Goal: Ask a question

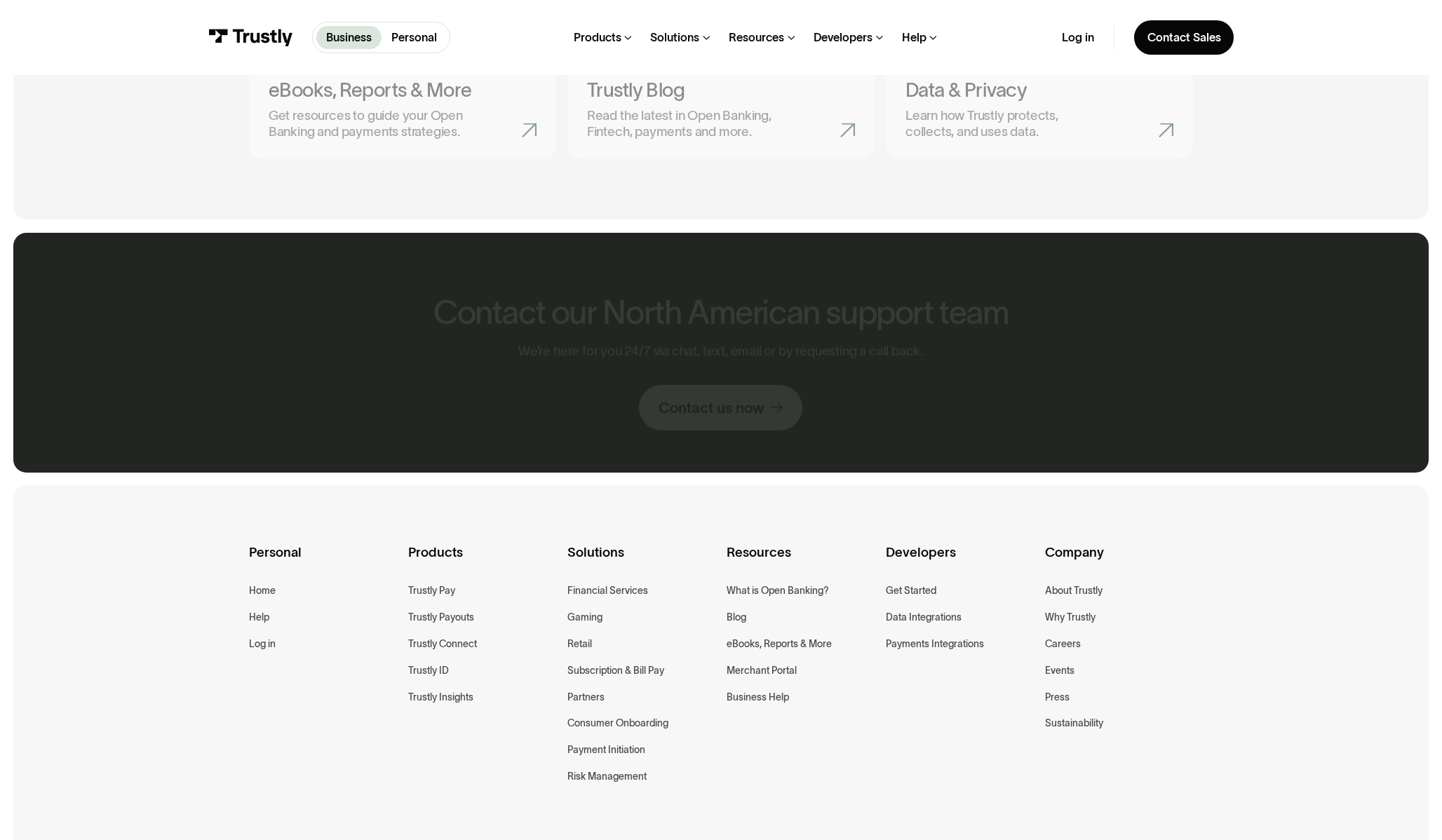
scroll to position [1049, 0]
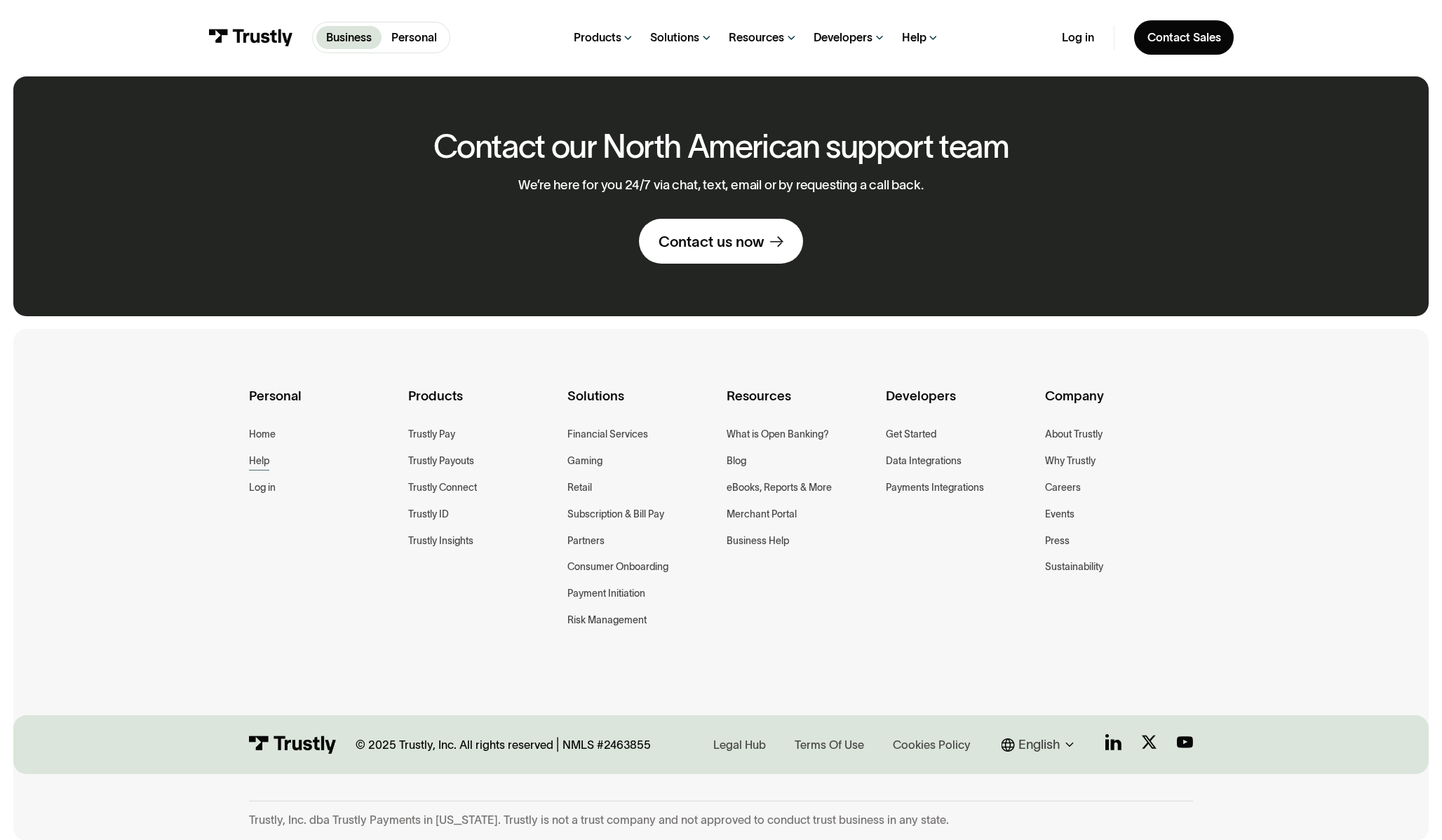
click at [262, 460] on div "Help" at bounding box center [259, 461] width 21 height 16
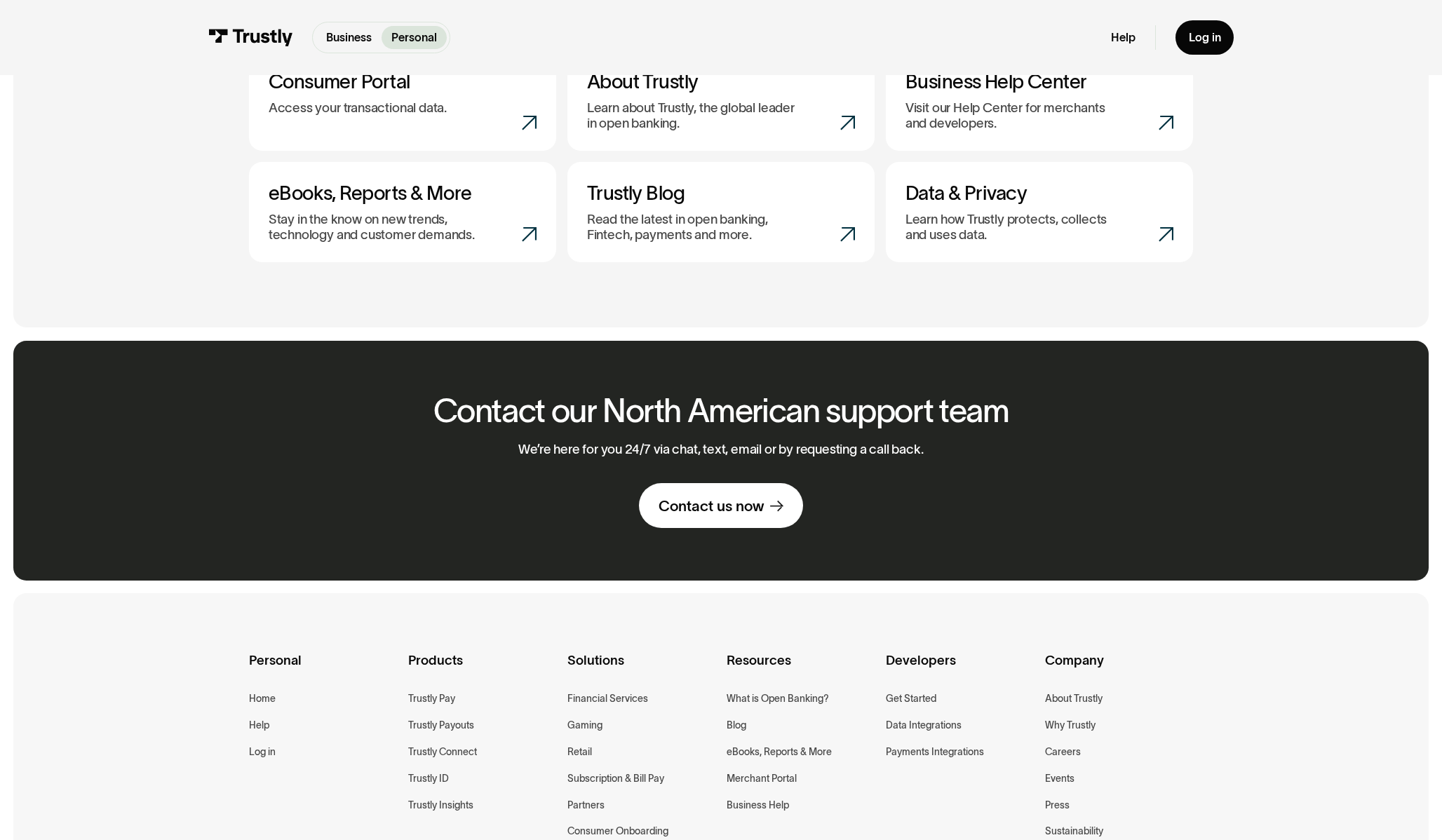
scroll to position [800, 0]
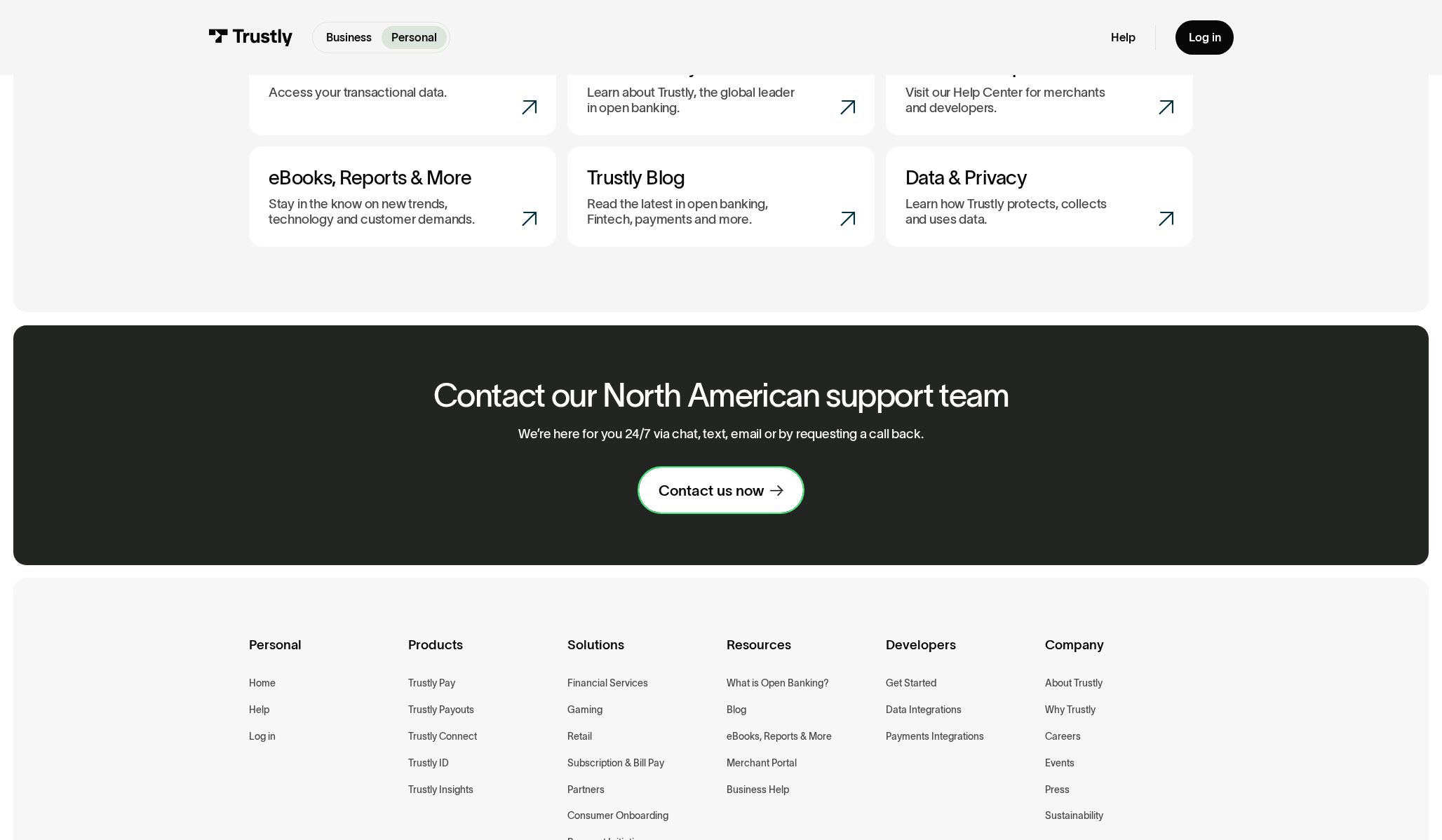
click at [739, 492] on div "Contact us now" at bounding box center [711, 490] width 105 height 19
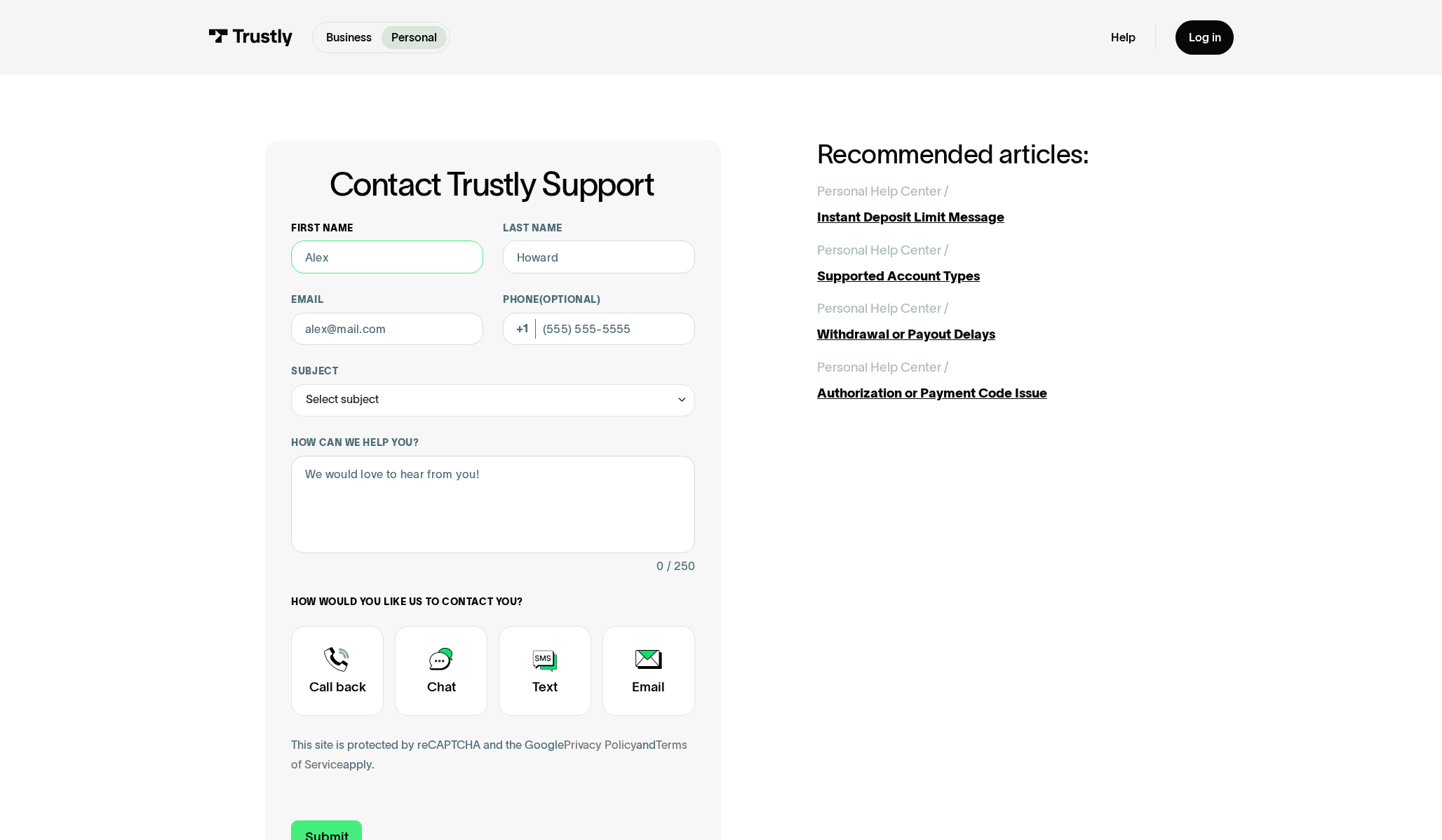
click at [407, 263] on input "First name" at bounding box center [386, 256] width 192 height 32
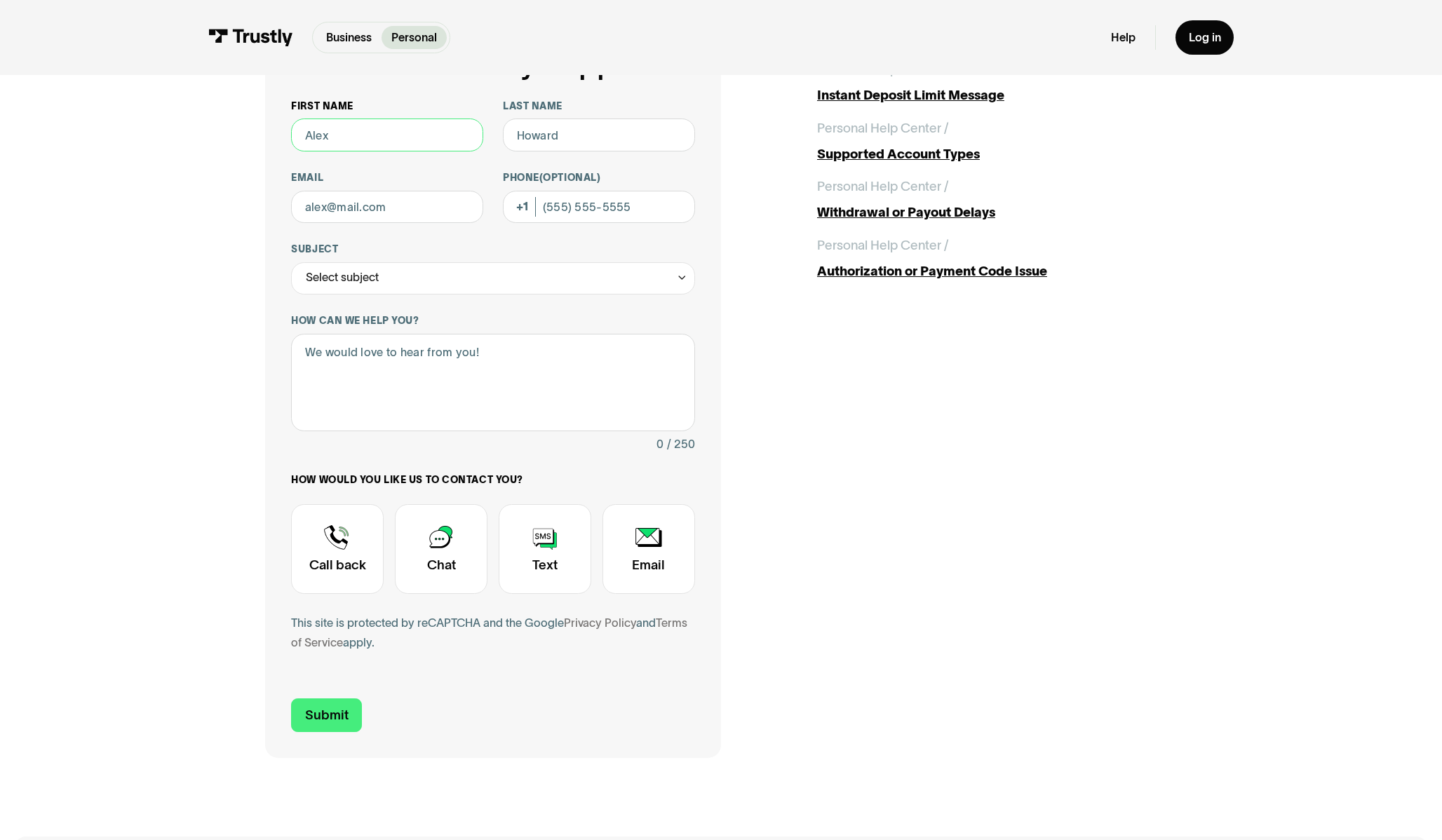
scroll to position [134, 0]
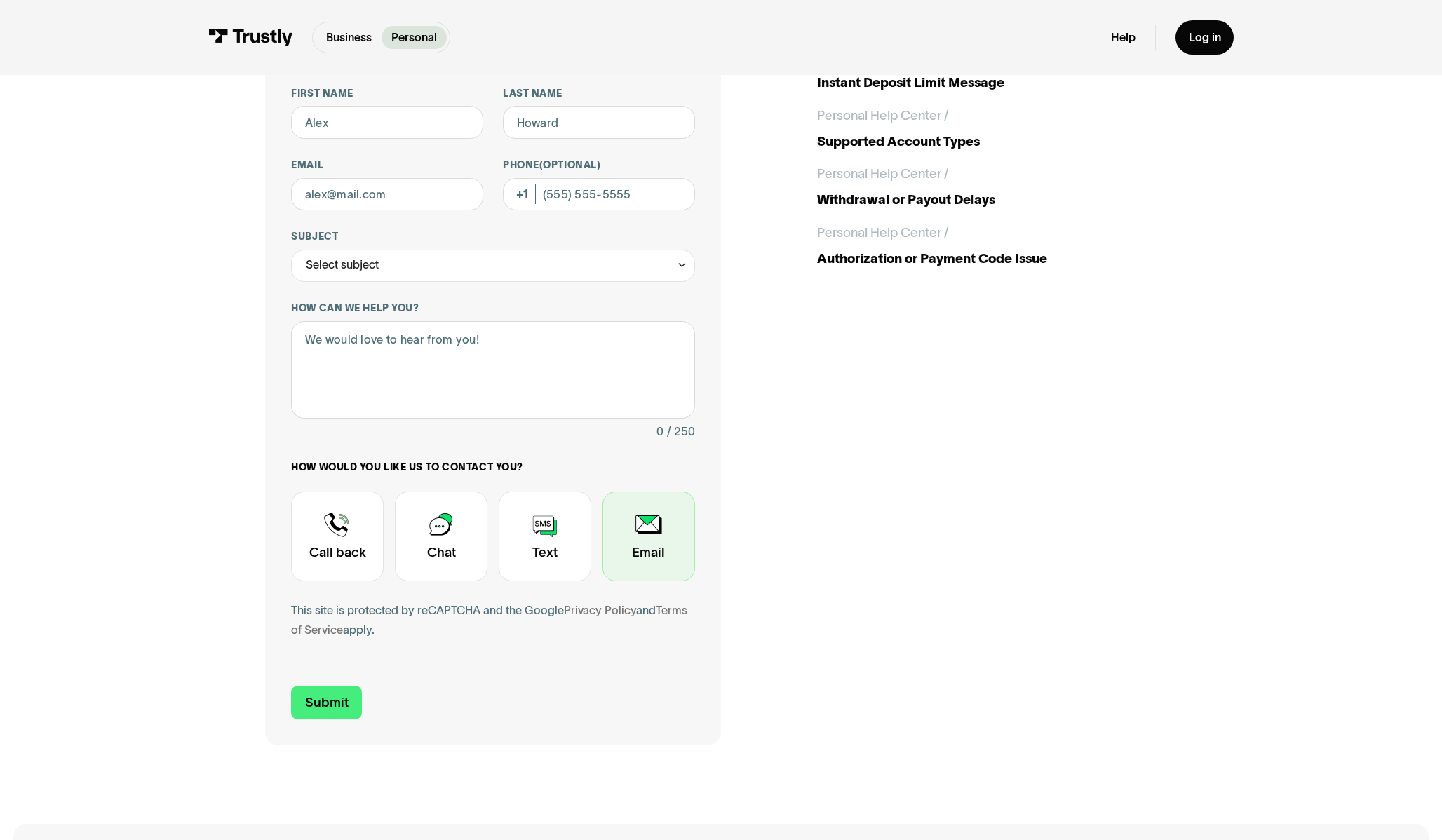
click at [667, 546] on div "Contact Trustly Support" at bounding box center [648, 536] width 92 height 90
click at [655, 266] on div "Select subject" at bounding box center [492, 265] width 404 height 32
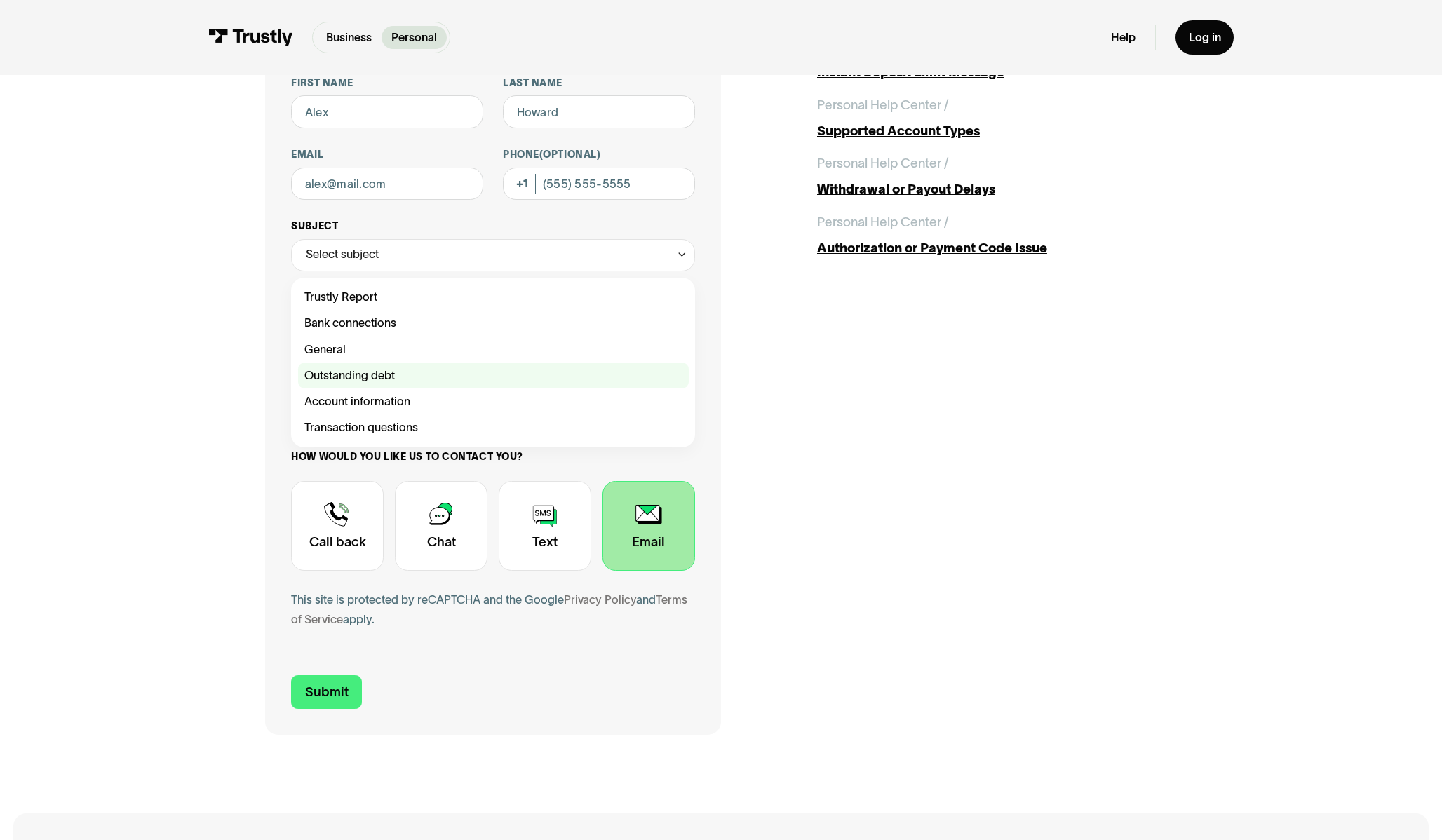
scroll to position [131, 0]
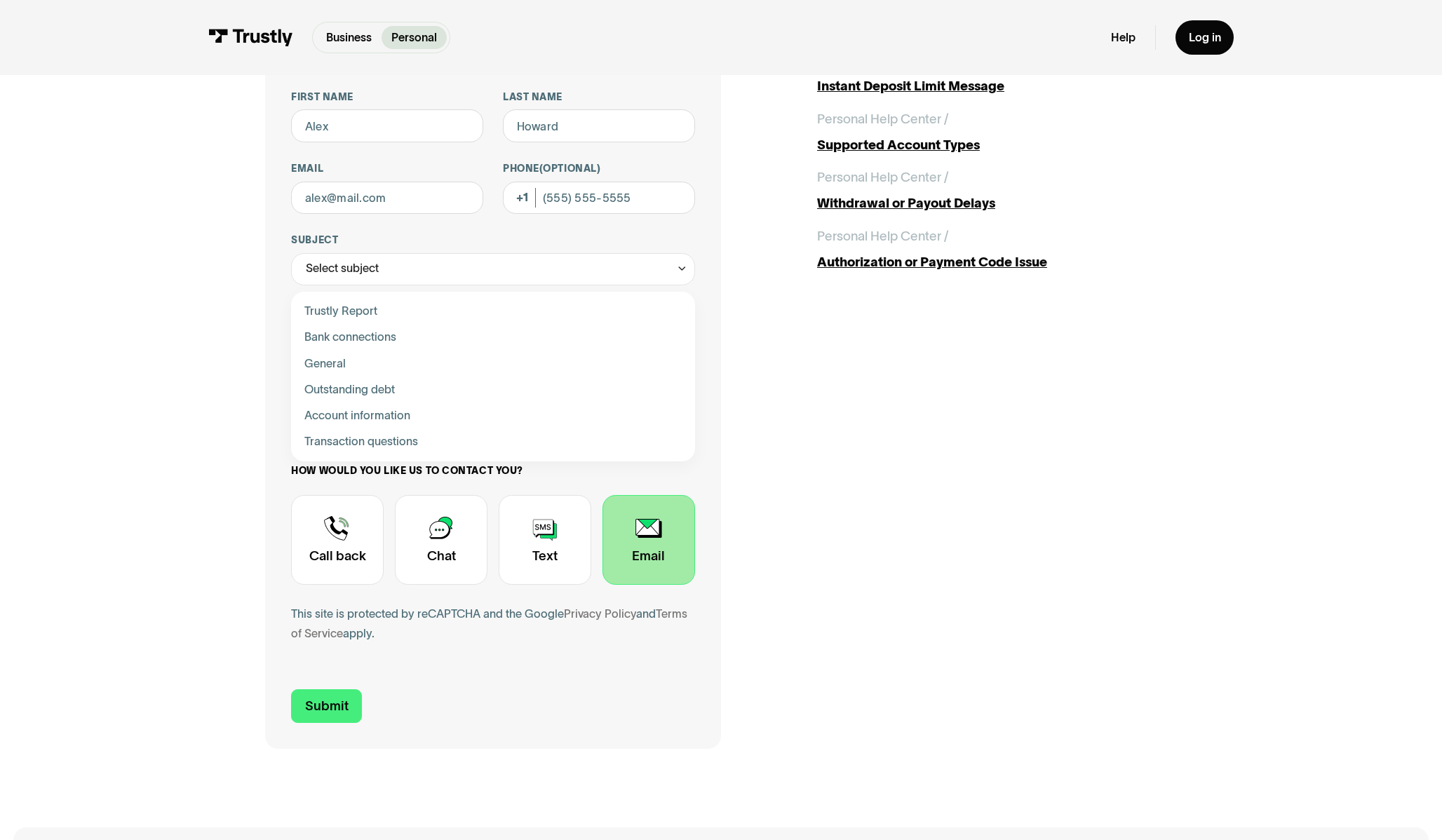
click at [649, 559] on div "Contact Trustly Support" at bounding box center [648, 539] width 92 height 90
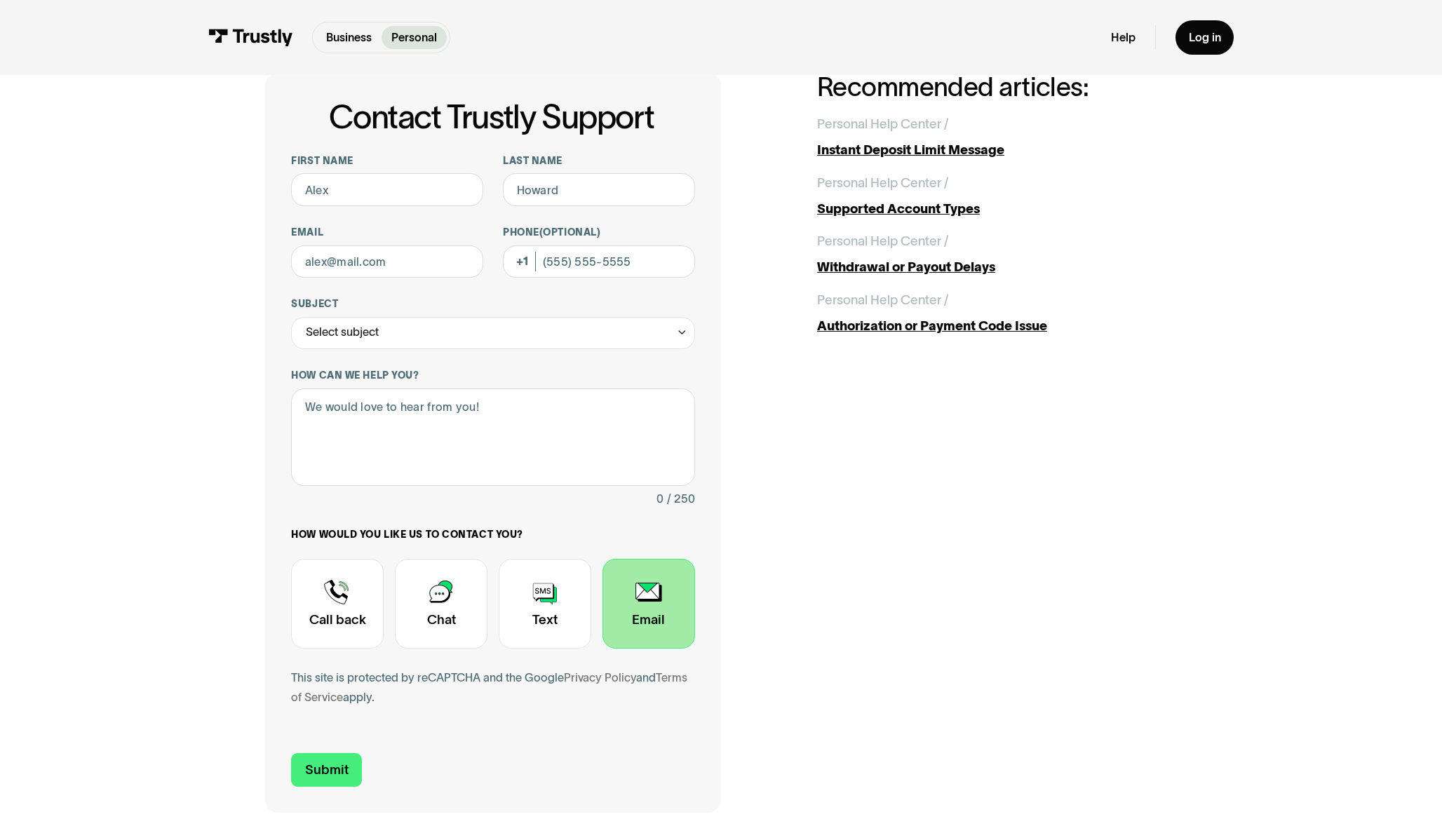
scroll to position [30, 0]
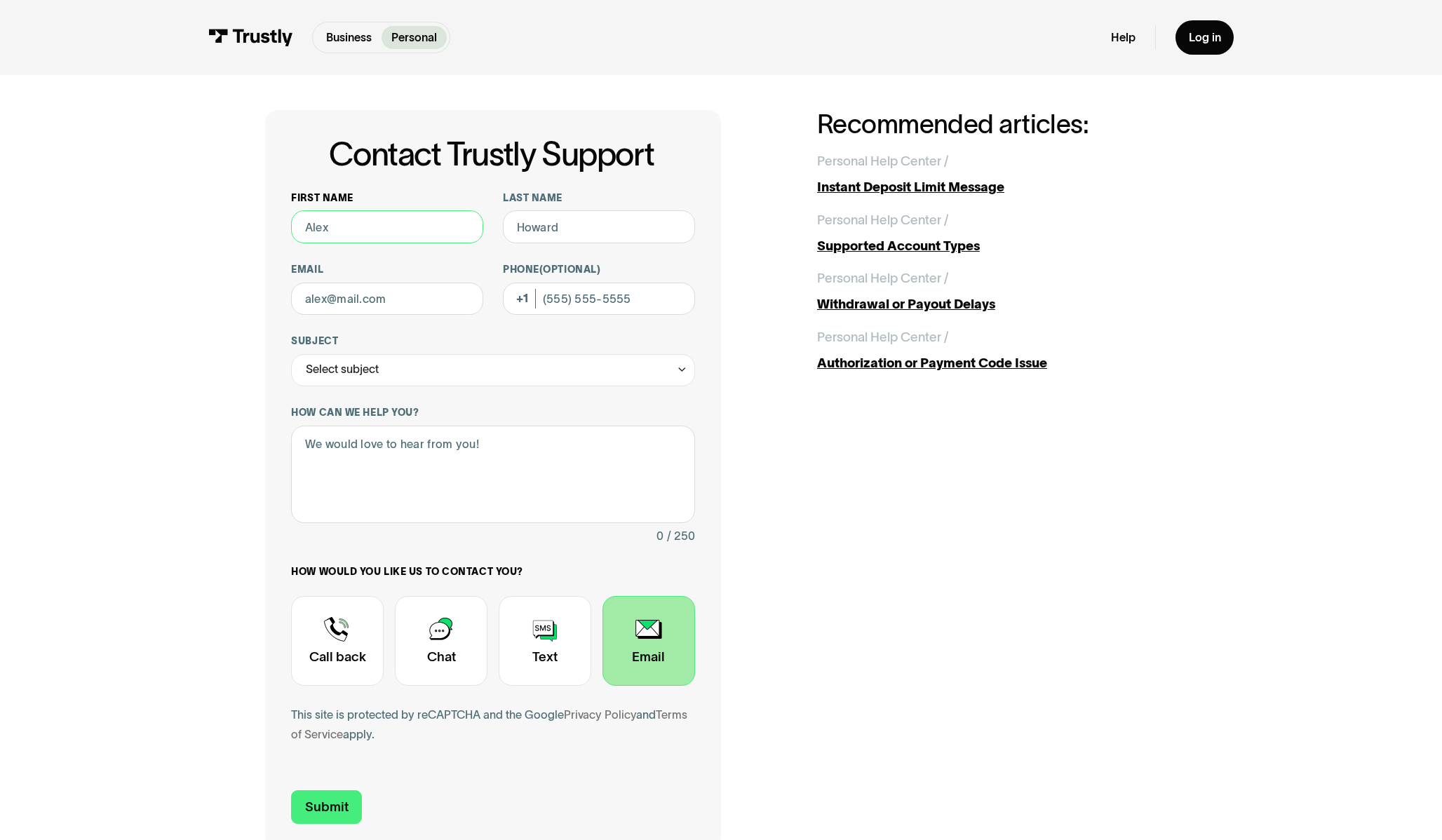
click at [401, 234] on input "First name" at bounding box center [386, 226] width 192 height 32
type input "Simi"
type input "[PERSON_NAME]"
click at [347, 313] on input "Email" at bounding box center [386, 298] width 192 height 32
type input "[EMAIL_ADDRESS][DOMAIN_NAME]"
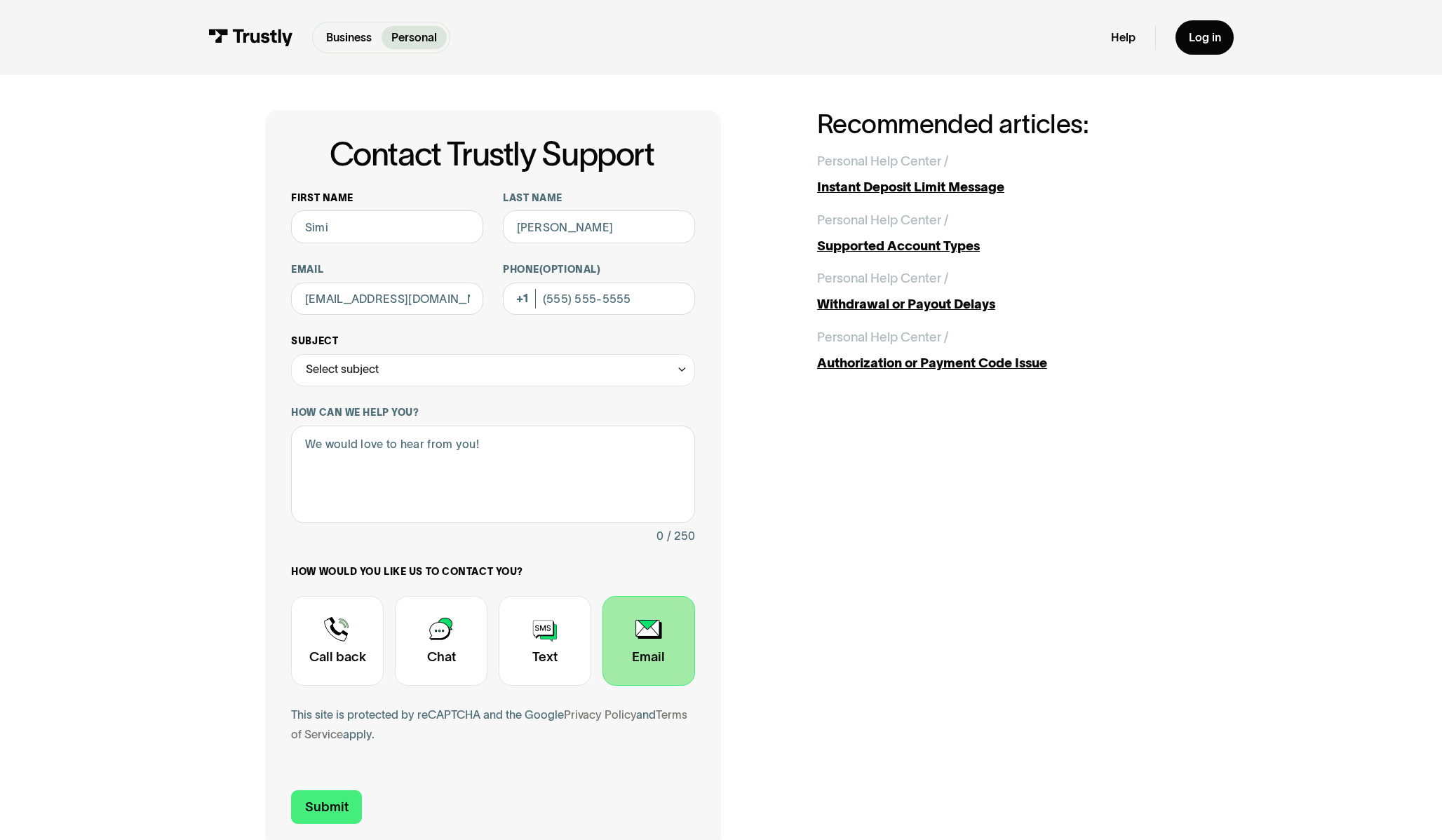
click at [440, 363] on div "Select subject" at bounding box center [492, 370] width 404 height 32
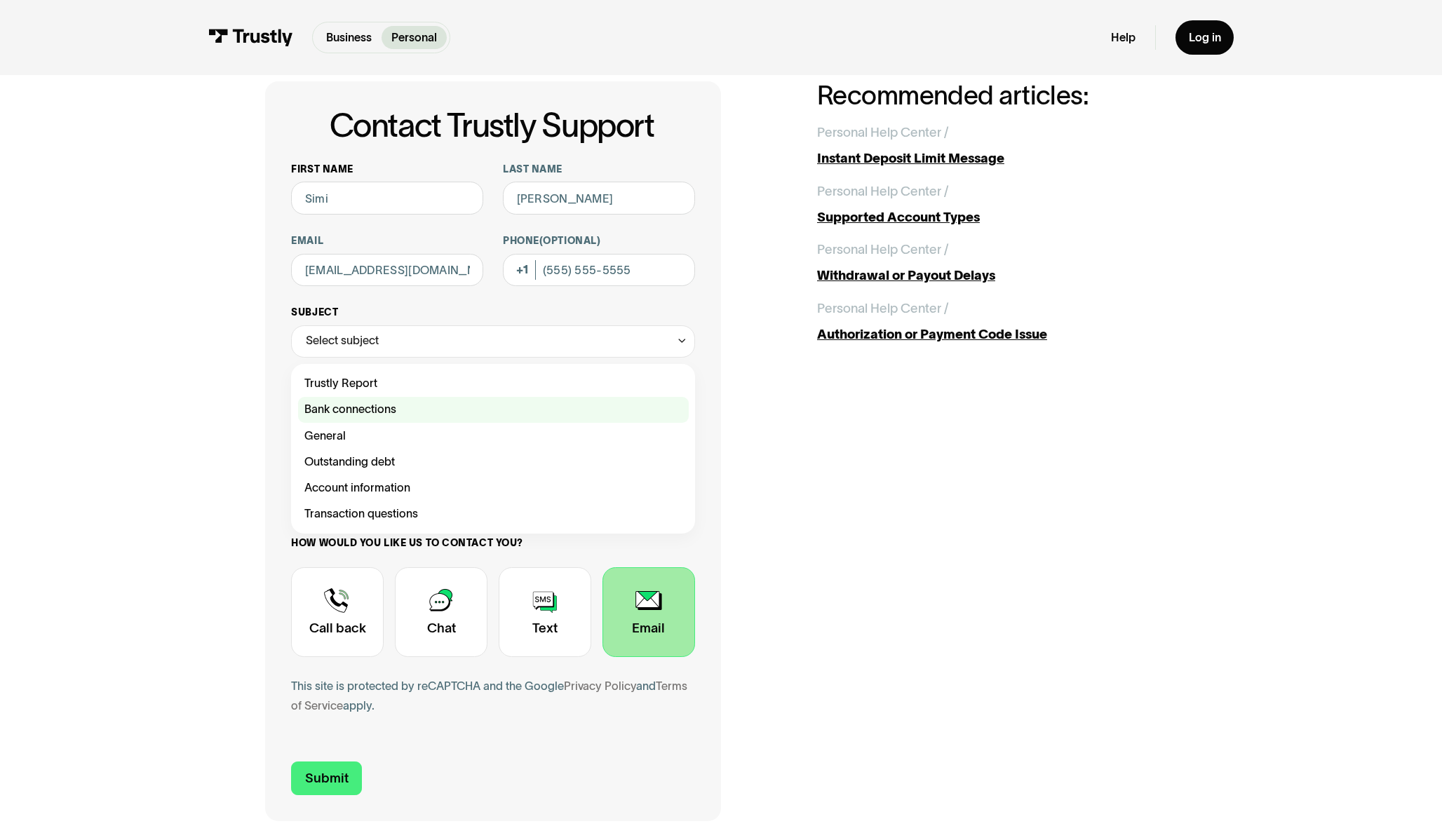
scroll to position [64, 0]
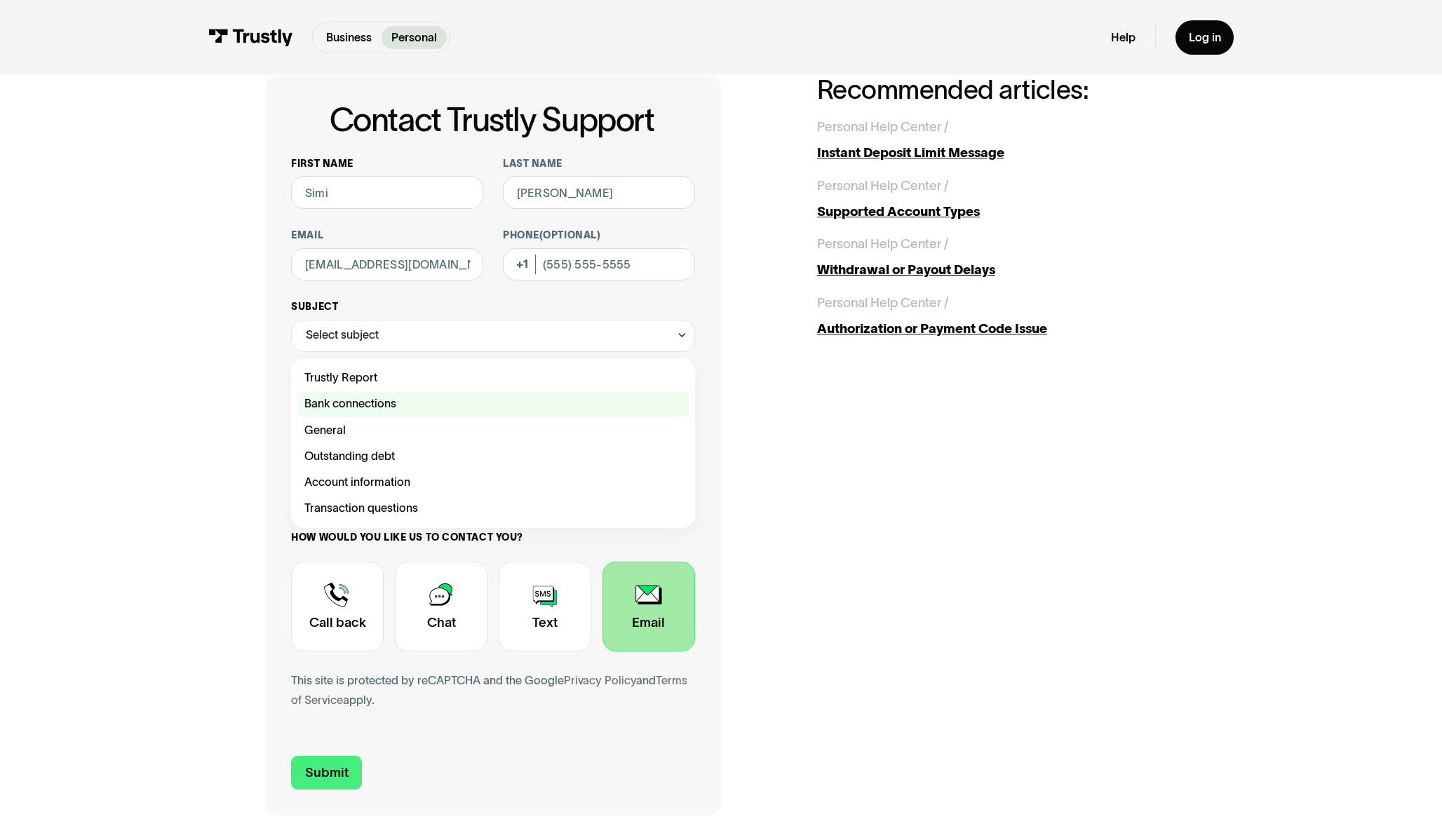
click at [412, 408] on div "Contact Trustly Support" at bounding box center [493, 404] width 390 height 26
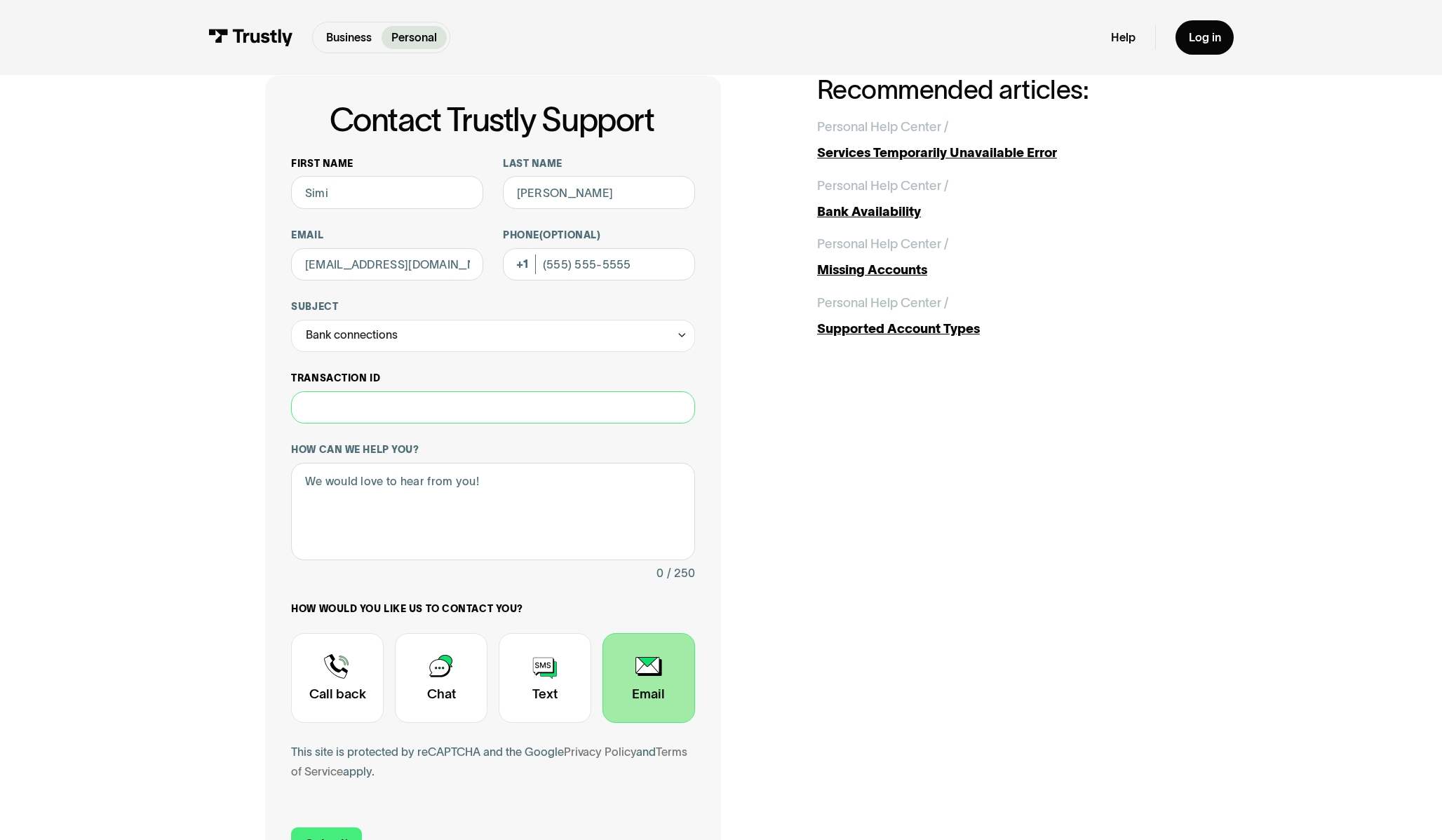
click at [379, 410] on input "Transaction ID" at bounding box center [492, 407] width 404 height 32
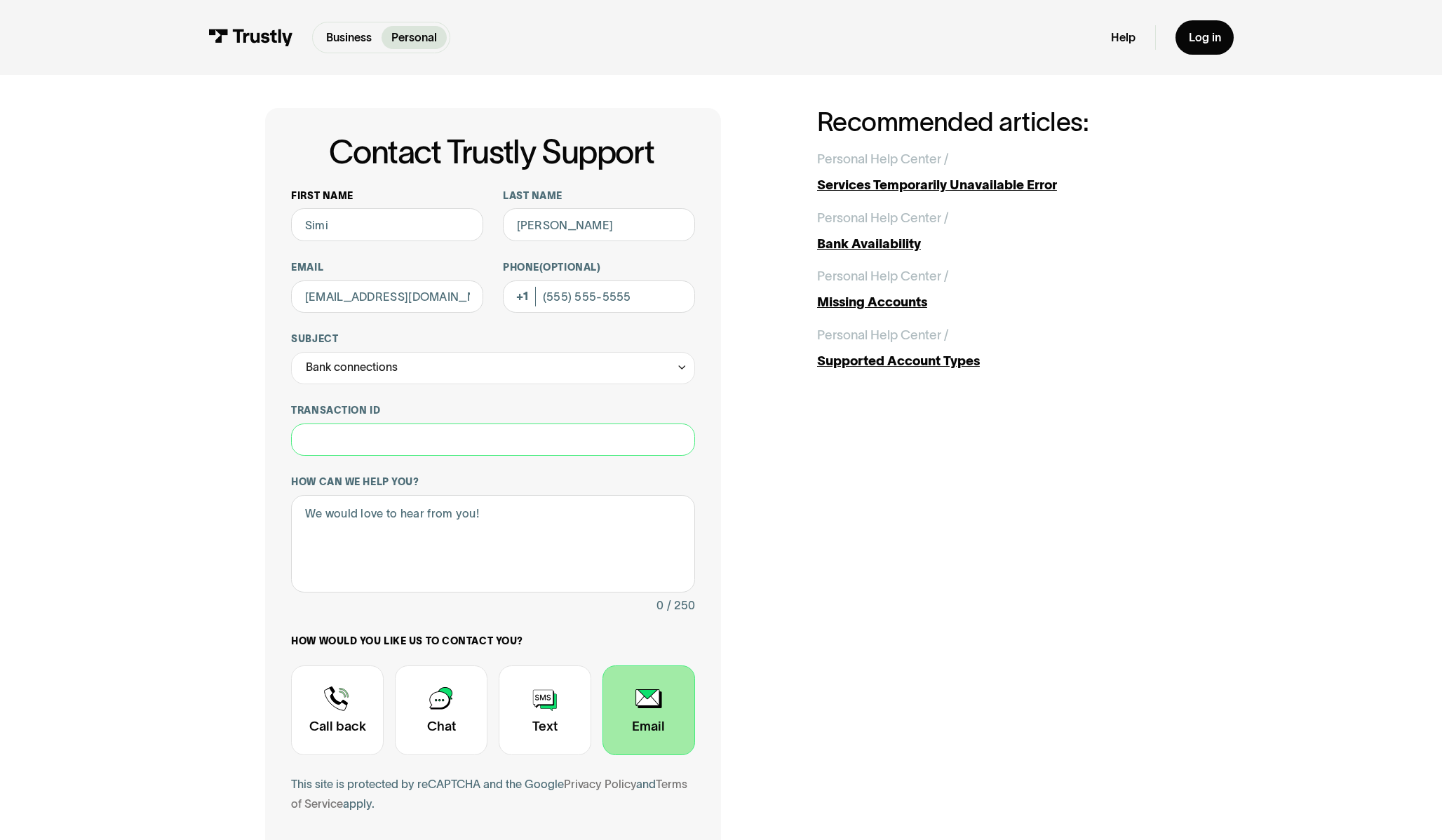
scroll to position [7, 0]
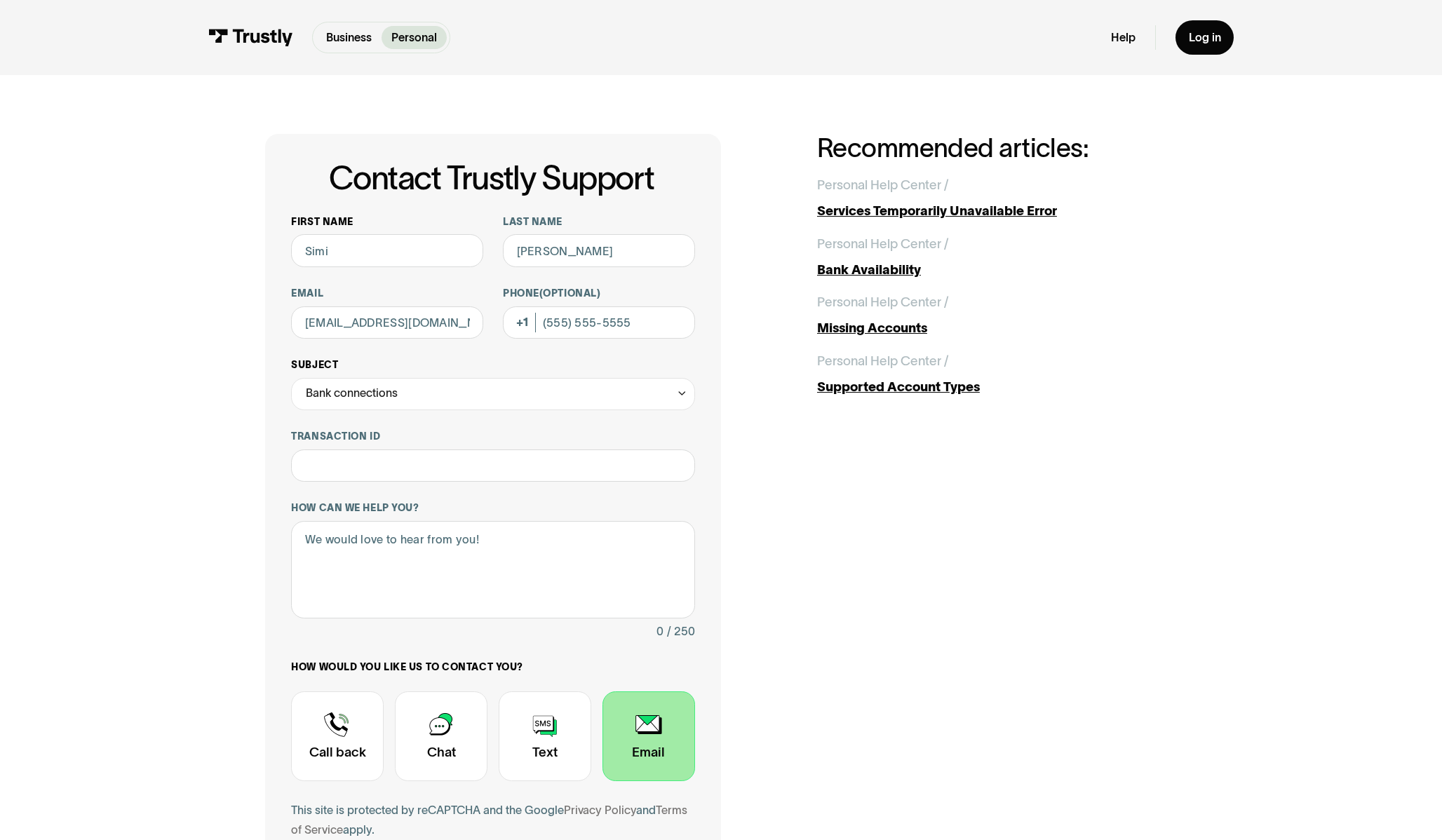
click at [422, 397] on div "Bank connections" at bounding box center [492, 394] width 404 height 32
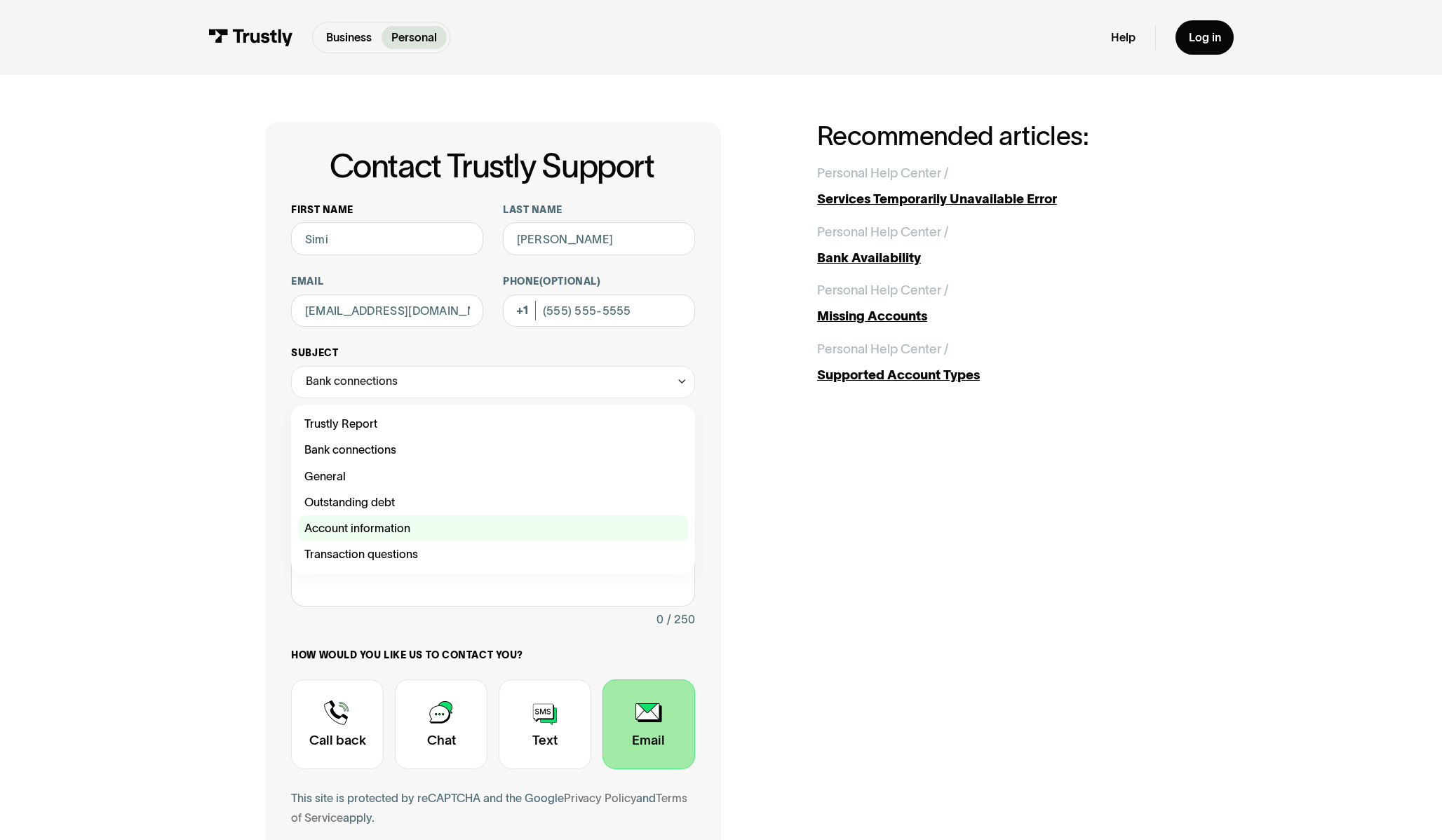
scroll to position [23, 0]
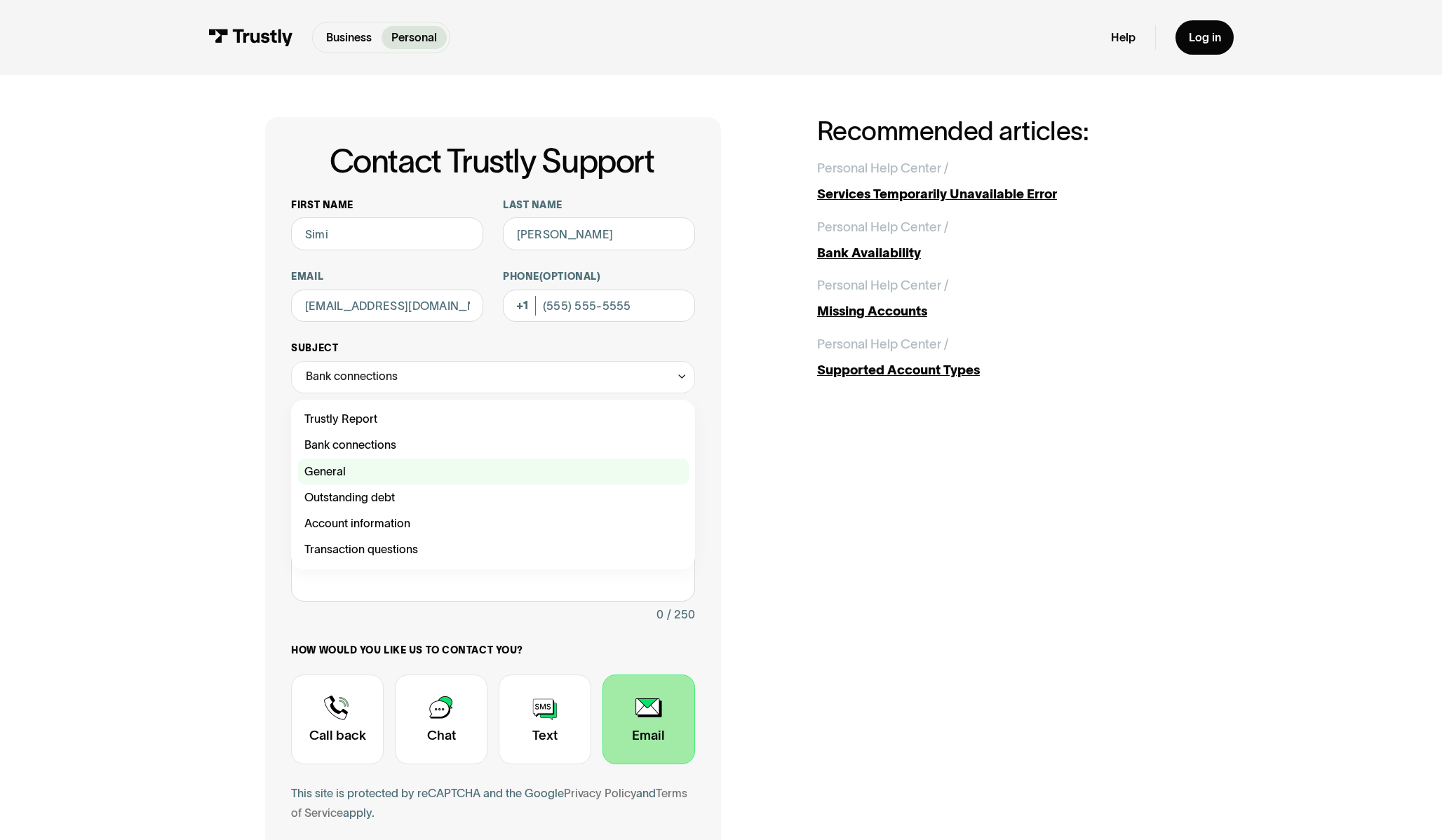
click at [409, 465] on div "Contact Trustly Support" at bounding box center [493, 472] width 390 height 26
type input "*******"
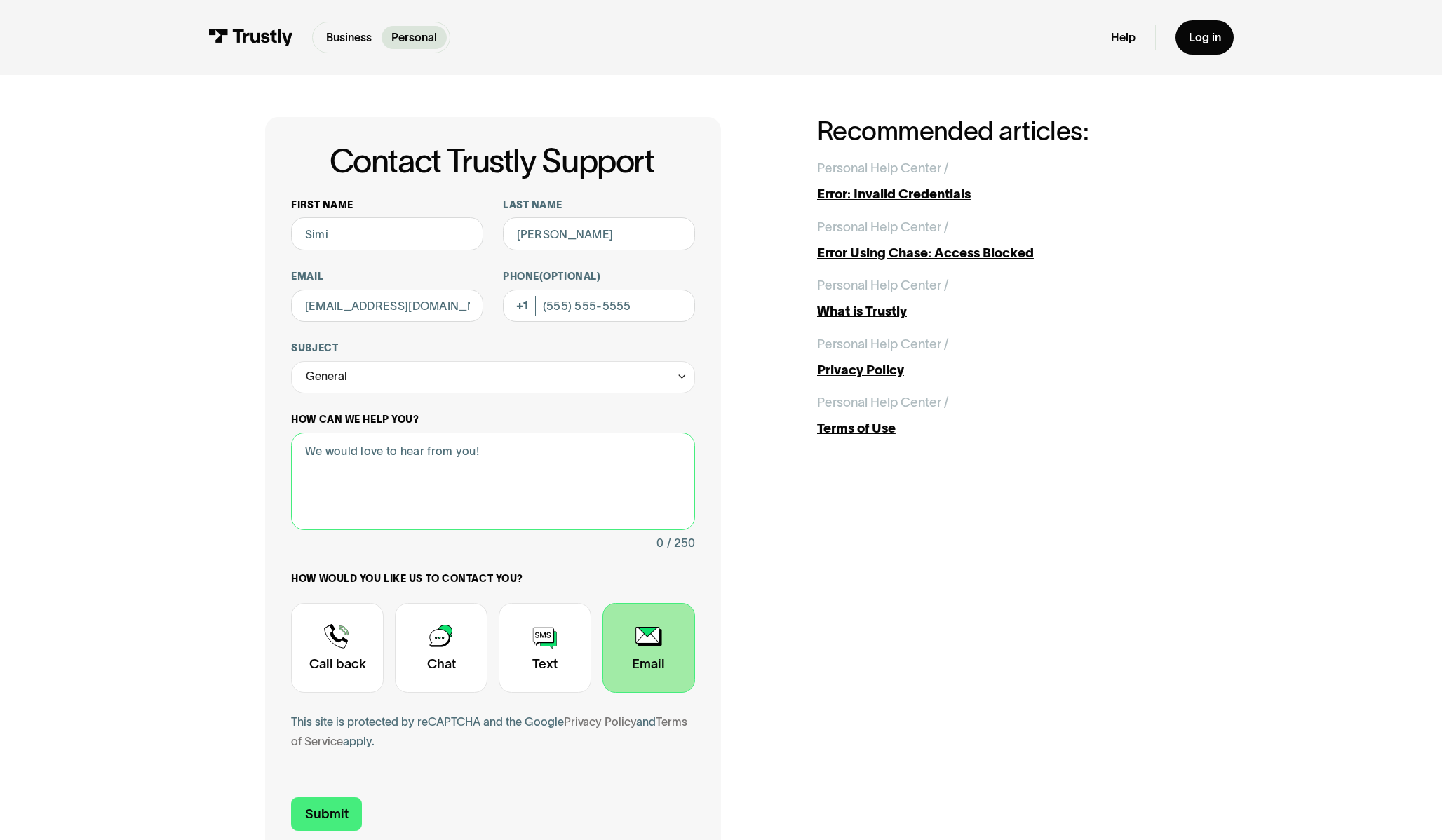
click at [438, 502] on textarea "How can we help you?" at bounding box center [492, 481] width 404 height 97
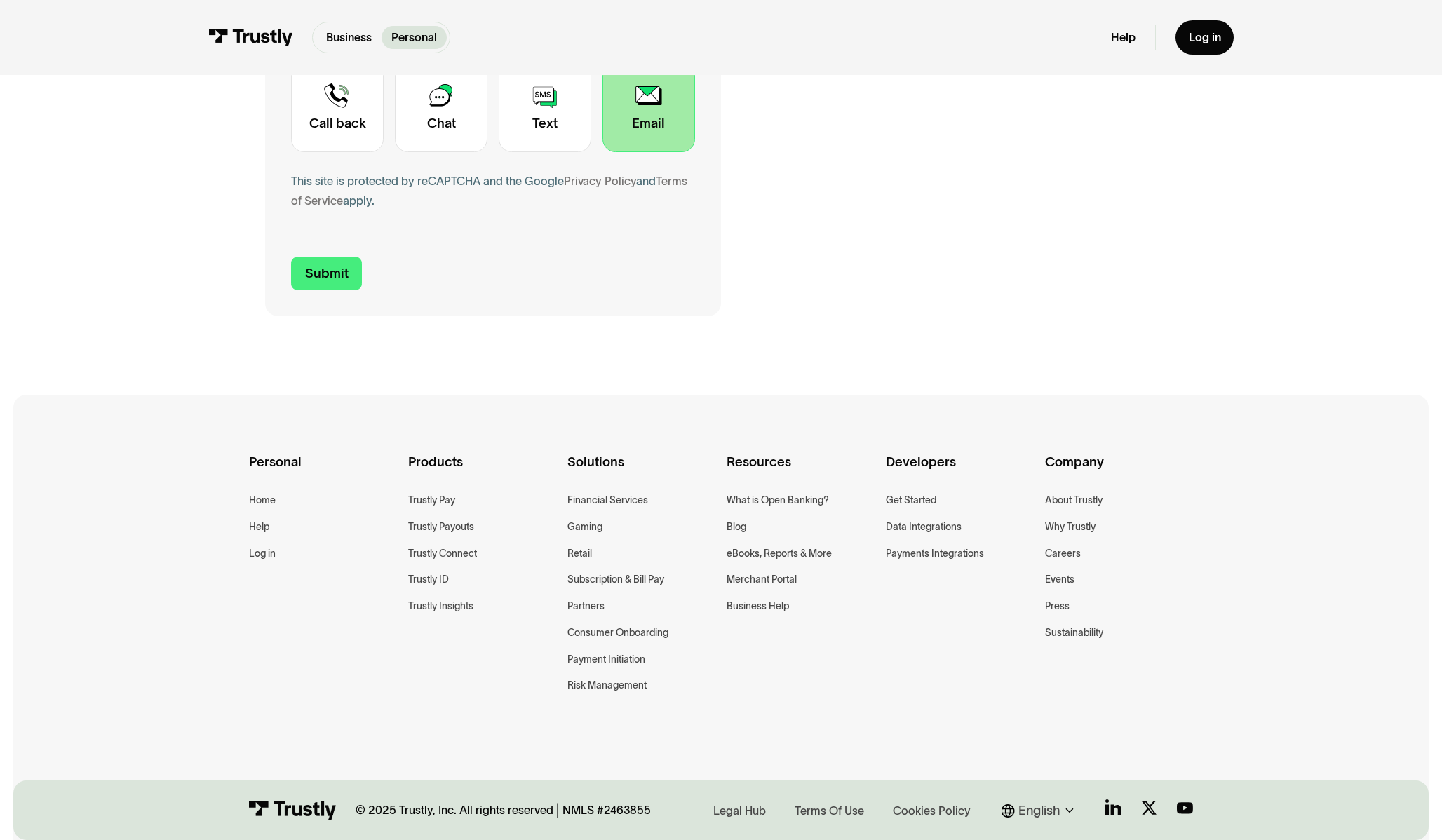
scroll to position [630, 0]
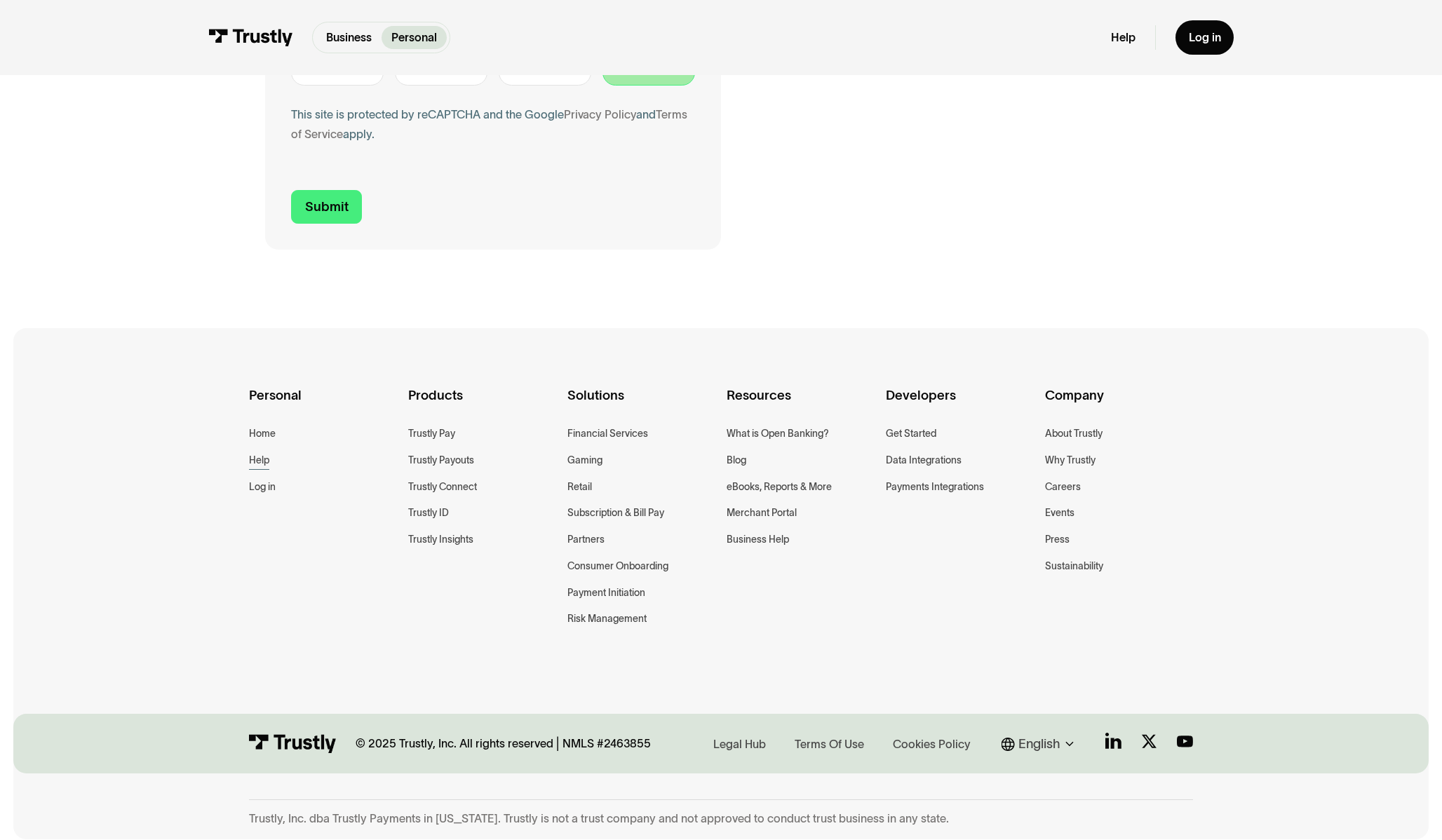
click at [255, 458] on div "Help" at bounding box center [259, 460] width 21 height 16
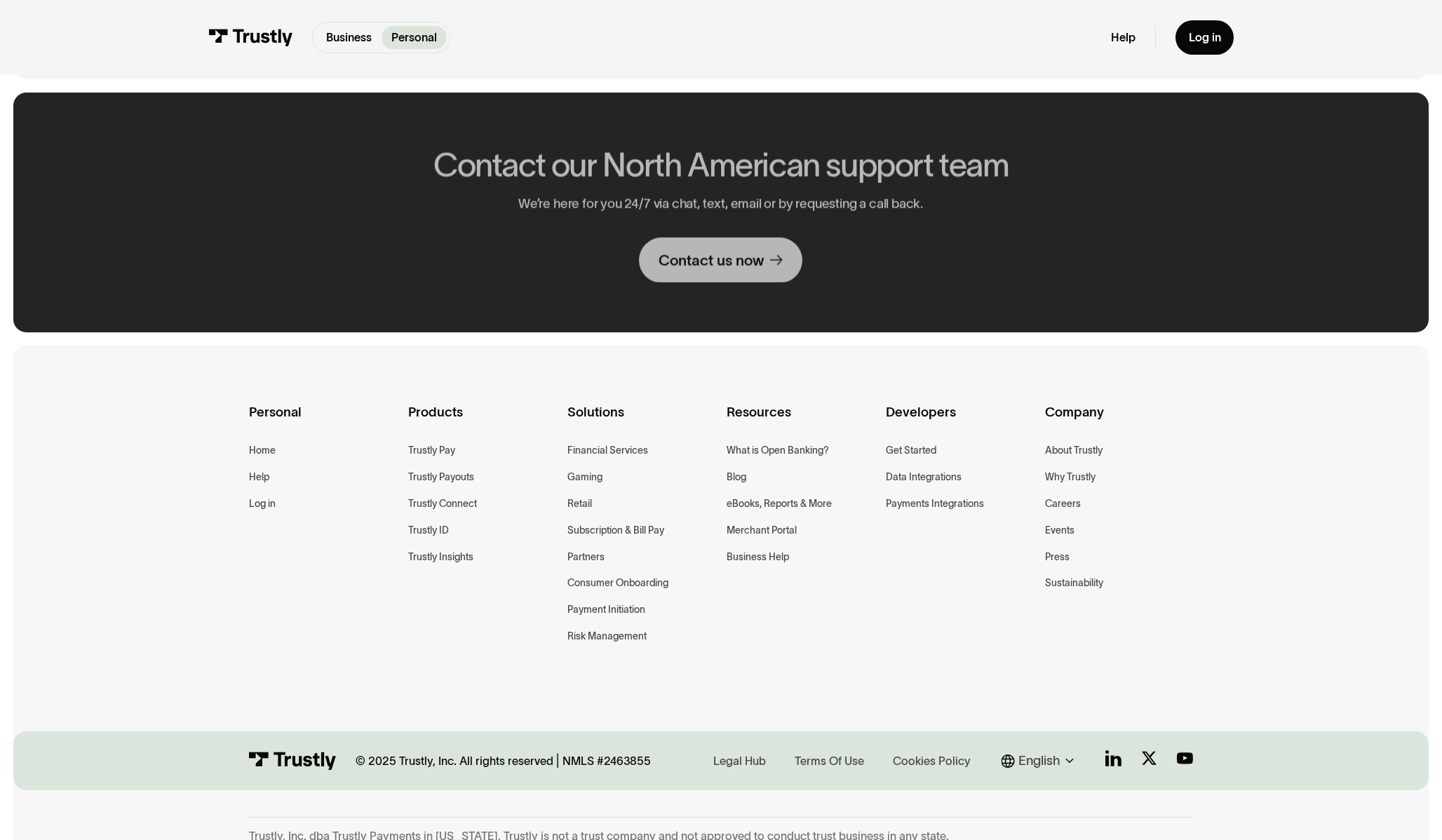
scroll to position [1049, 0]
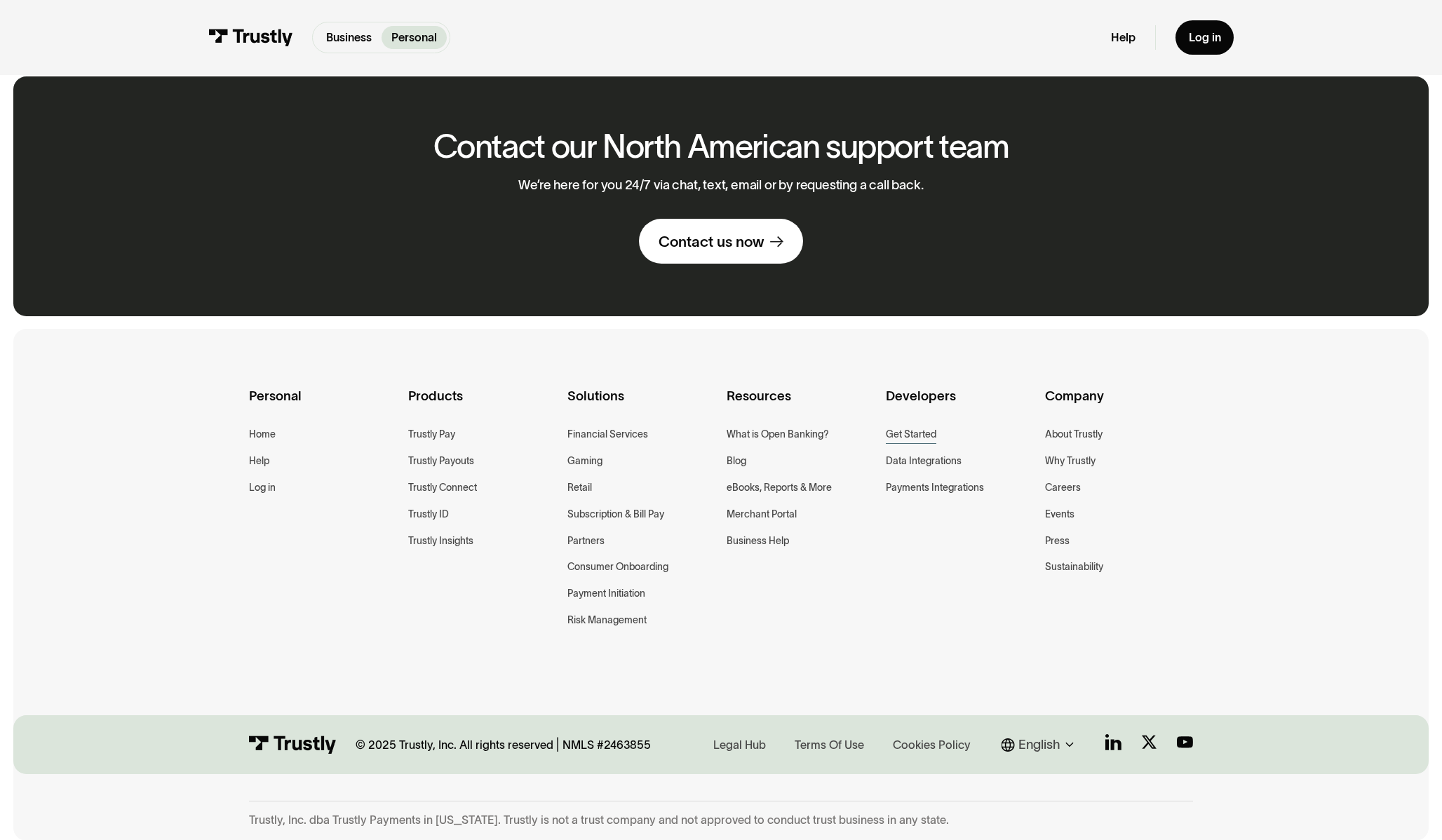
click at [913, 432] on div "Get Started" at bounding box center [910, 435] width 50 height 16
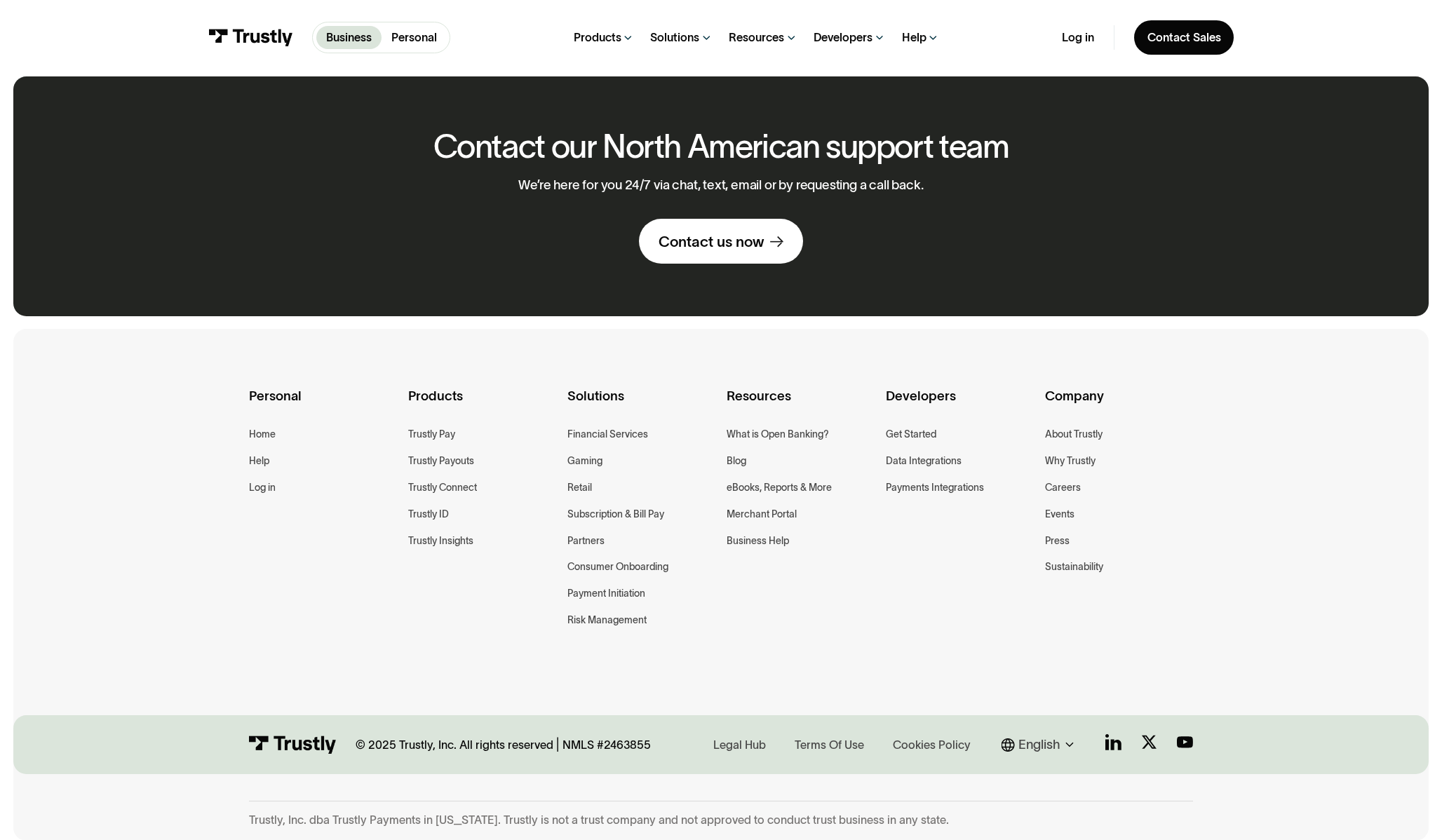
scroll to position [1037, 0]
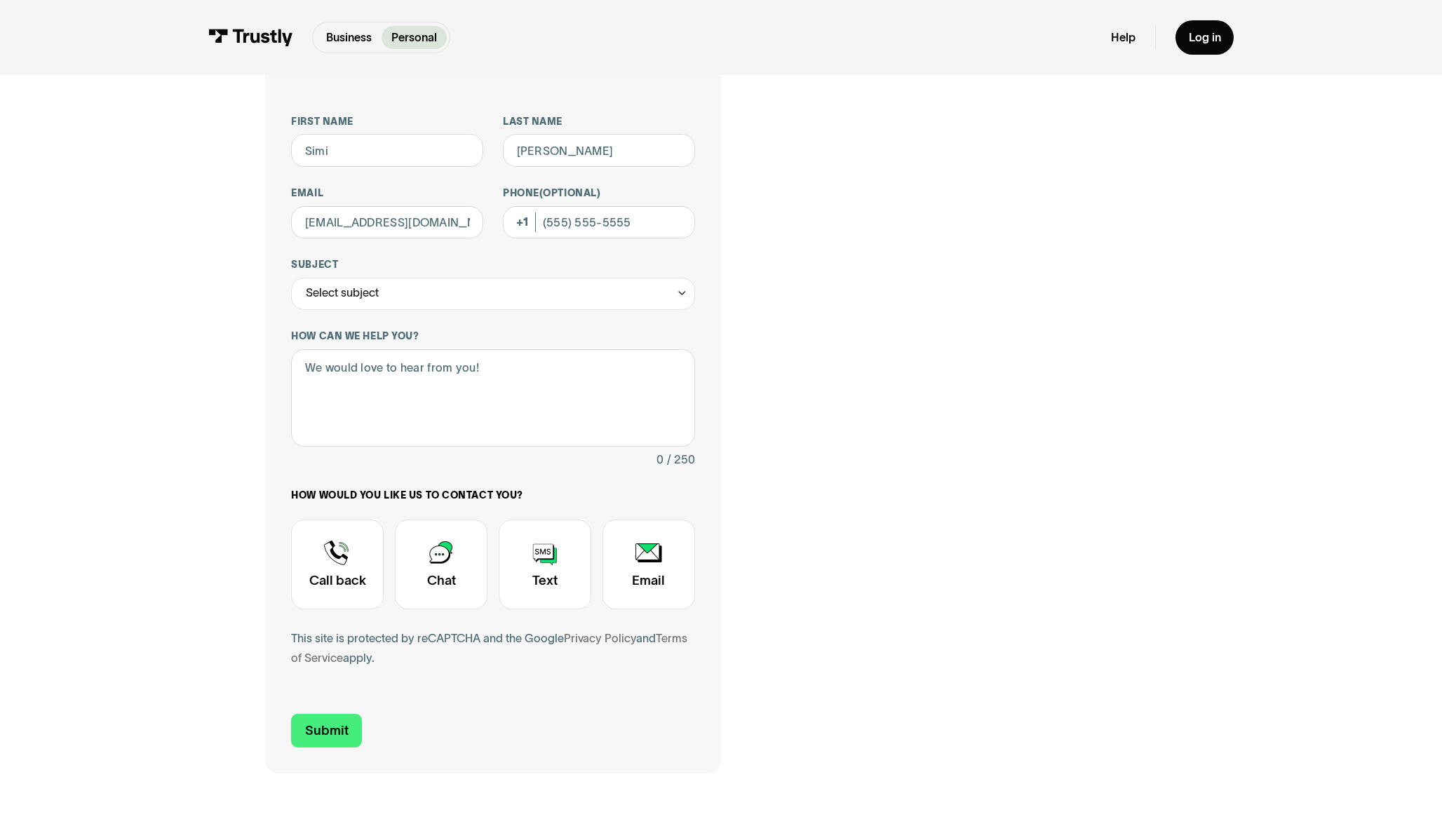
scroll to position [54, 0]
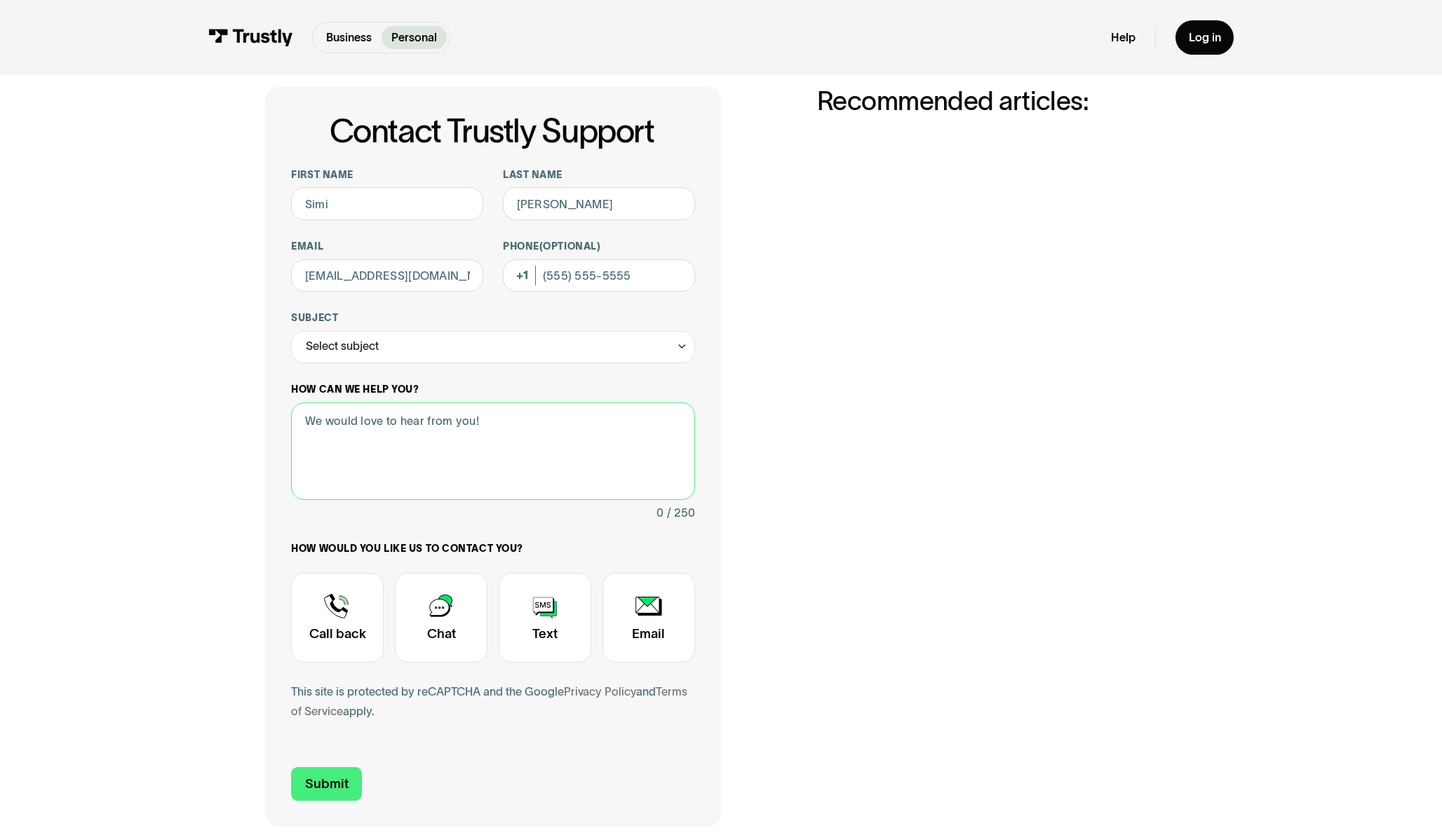
click at [377, 436] on textarea "How can we help you?" at bounding box center [492, 451] width 404 height 97
click at [394, 358] on div "Select subject" at bounding box center [492, 347] width 404 height 32
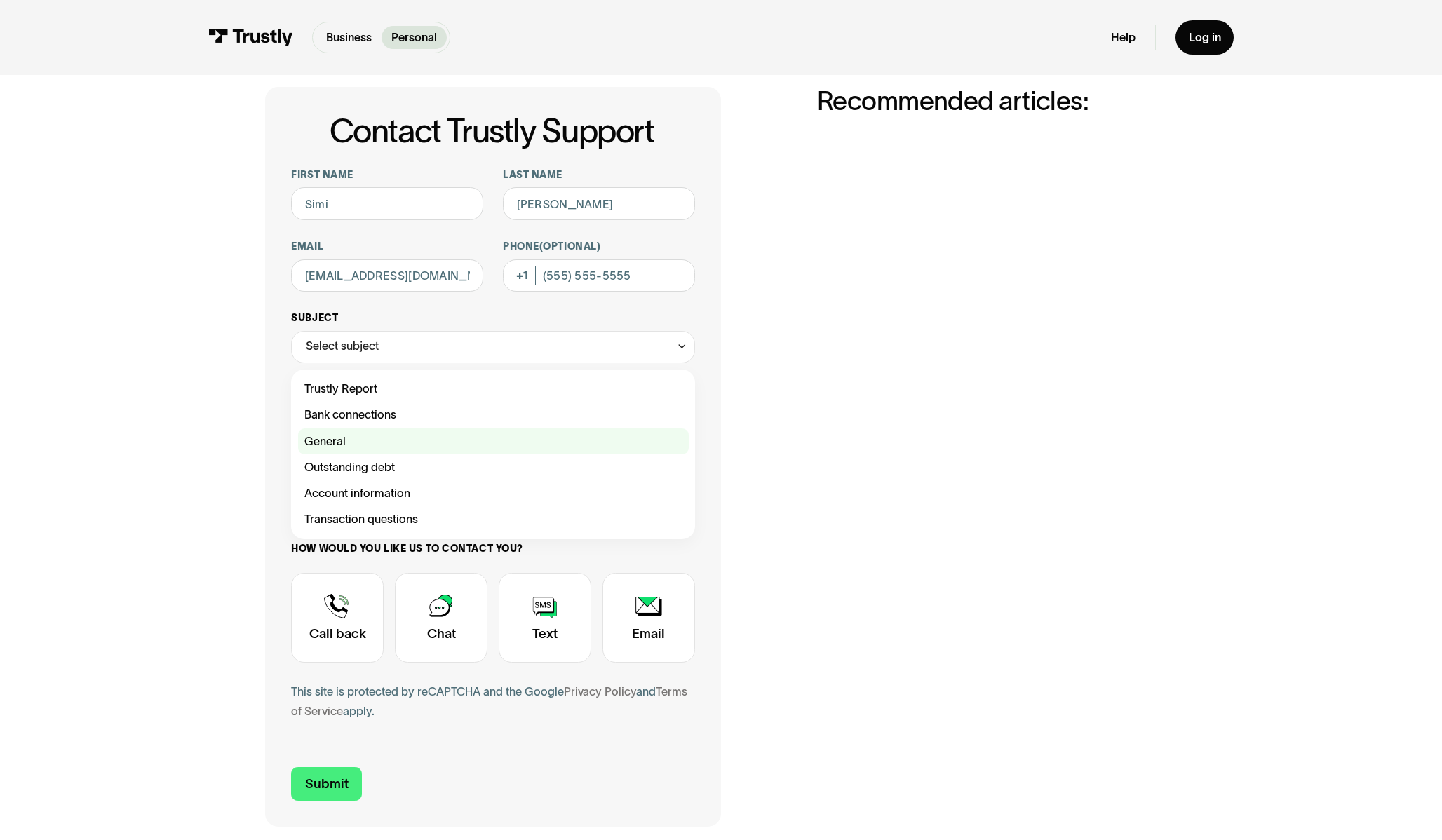
click at [359, 445] on div "Contact Trustly Support" at bounding box center [493, 441] width 390 height 26
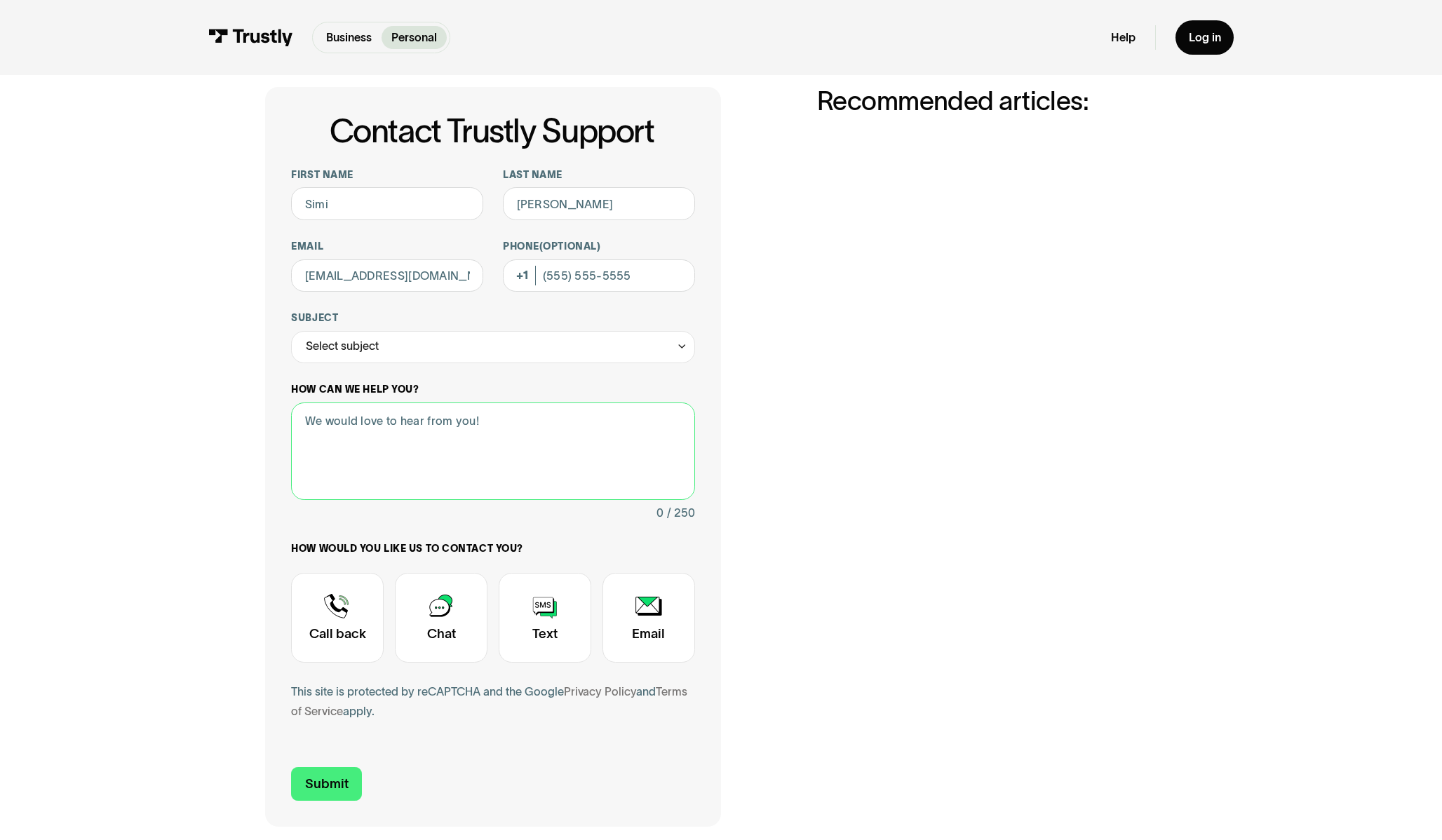
click at [530, 493] on textarea "How can we help you?" at bounding box center [492, 451] width 404 height 97
click at [525, 418] on textarea "How can we help you?" at bounding box center [492, 451] width 404 height 97
paste textarea "I’m reaching out from Highbeam, and we’re interested in integrating Trustly’s p…"
type textarea "I’m reaching out from Highbeam, and we’re interested in integrating Trustly’s p…"
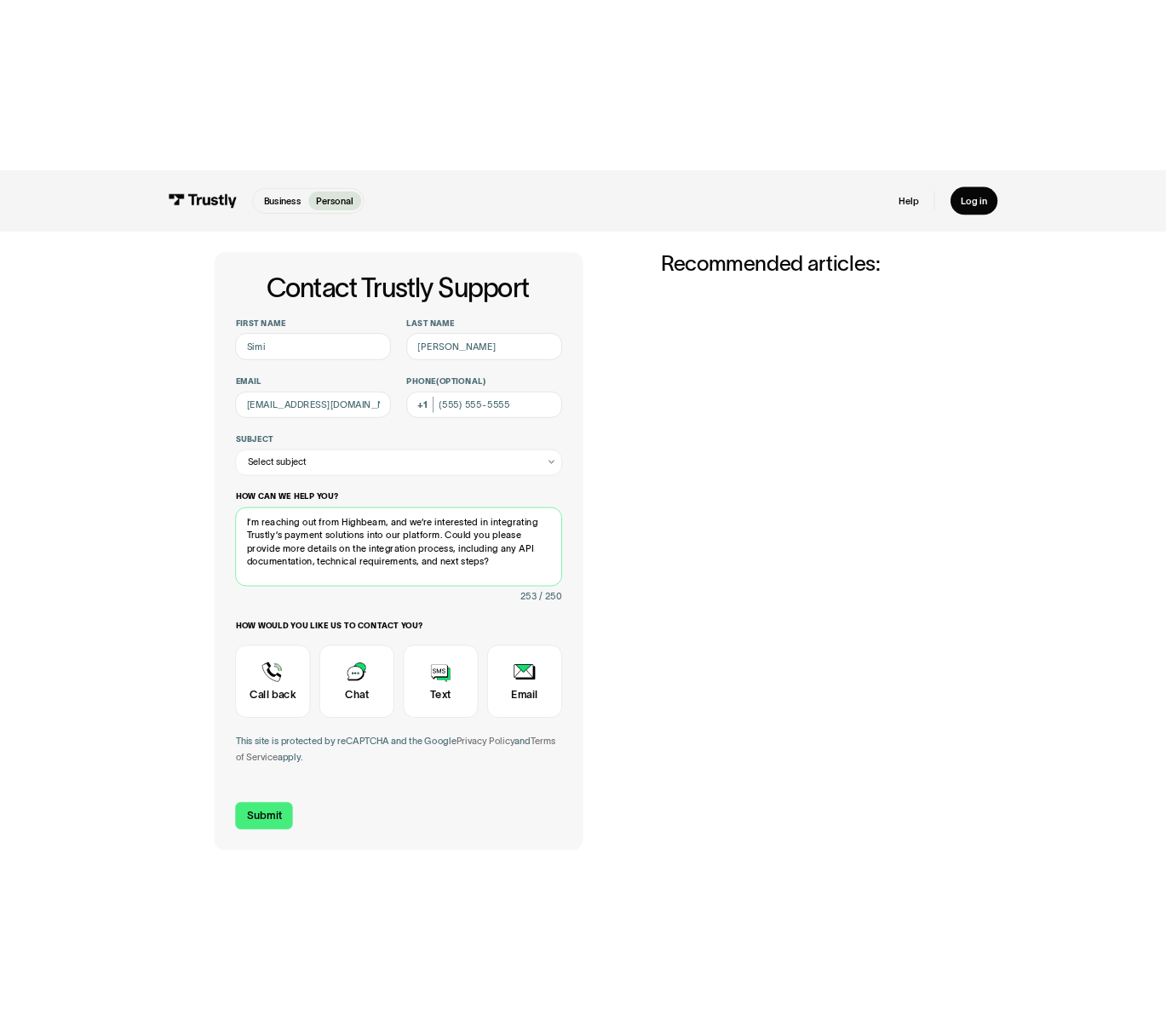
scroll to position [0, 0]
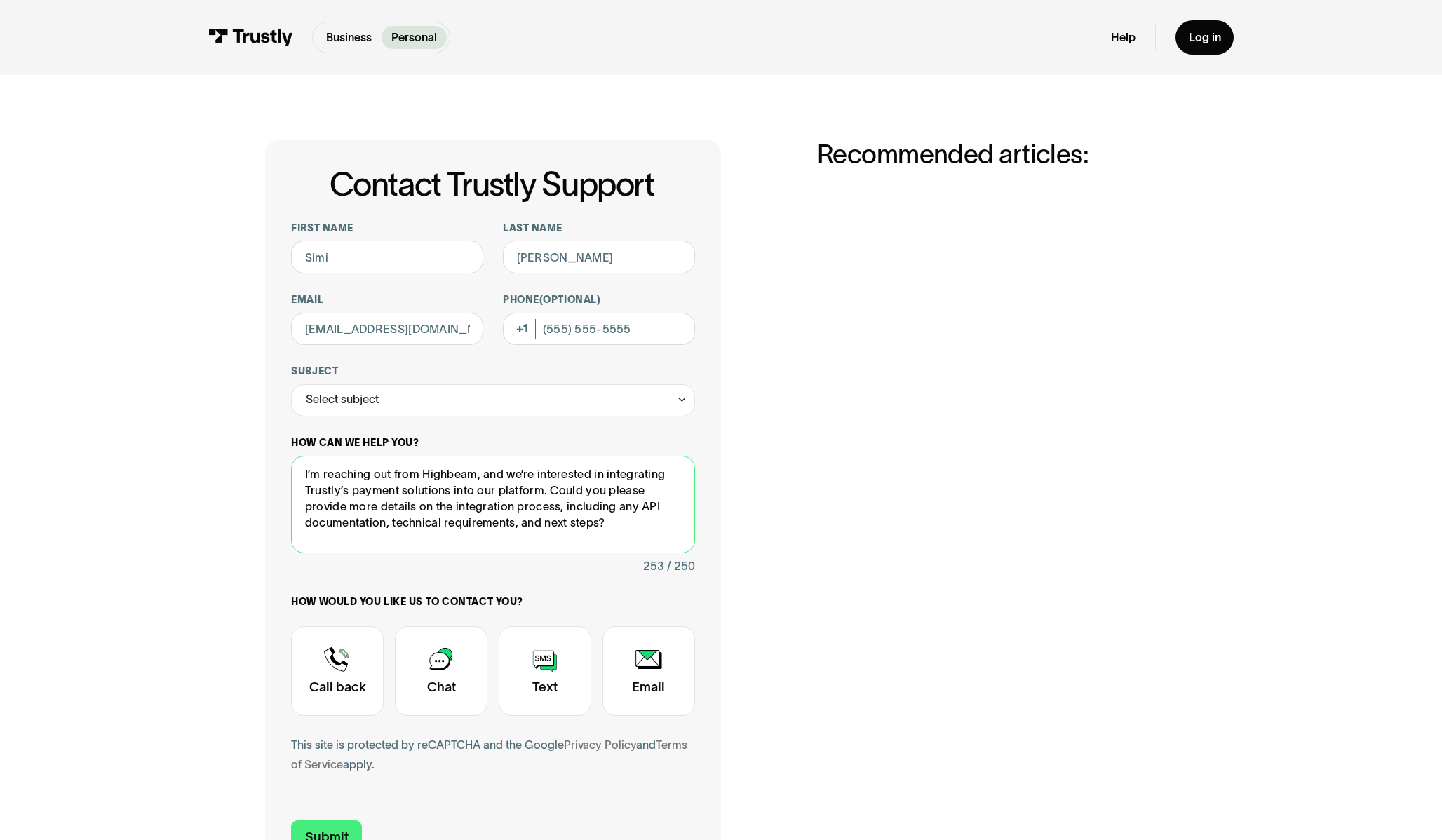
click at [409, 496] on textarea "I’m reaching out from Highbeam, and we’re interested in integrating Trustly’s p…" at bounding box center [492, 504] width 404 height 97
